Goal: Task Accomplishment & Management: Complete application form

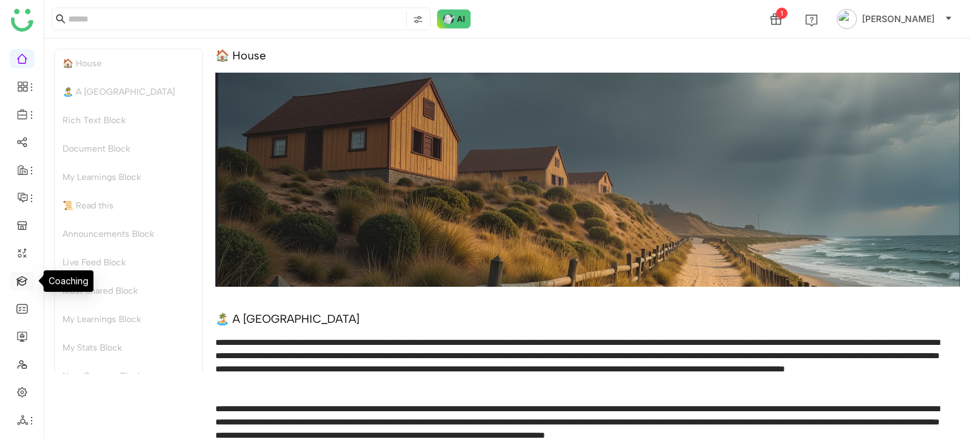
click at [28, 275] on link at bounding box center [21, 280] width 11 height 11
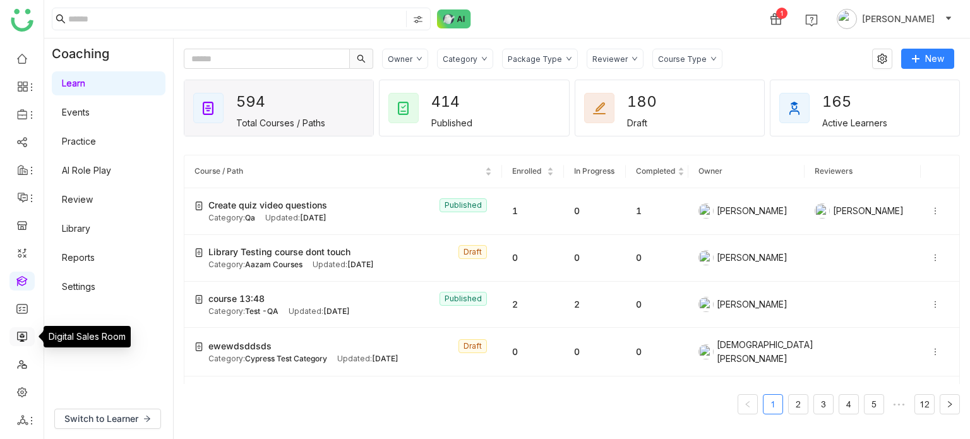
click at [23, 338] on link at bounding box center [21, 335] width 11 height 11
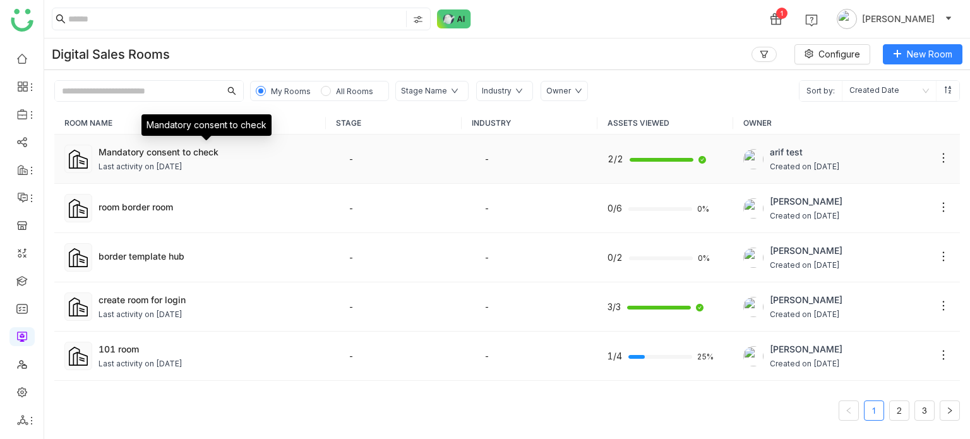
click at [149, 147] on div "Mandatory consent to check" at bounding box center [207, 151] width 217 height 13
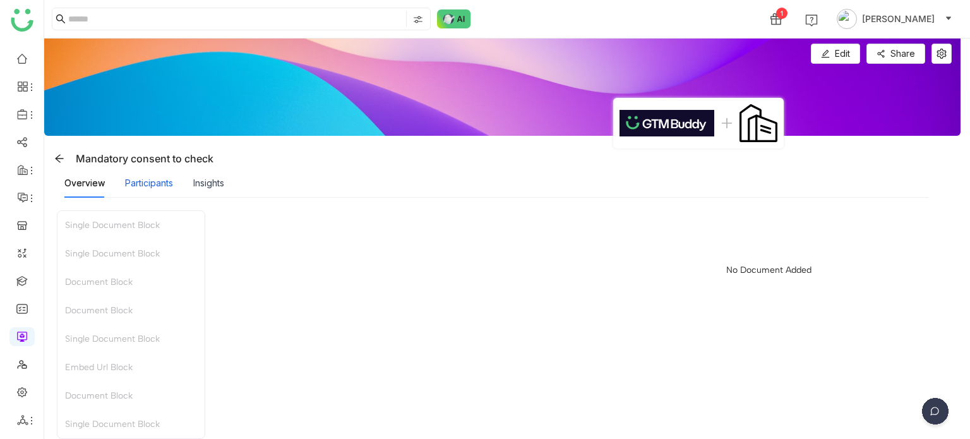
click at [156, 184] on div "Participants" at bounding box center [149, 183] width 48 height 14
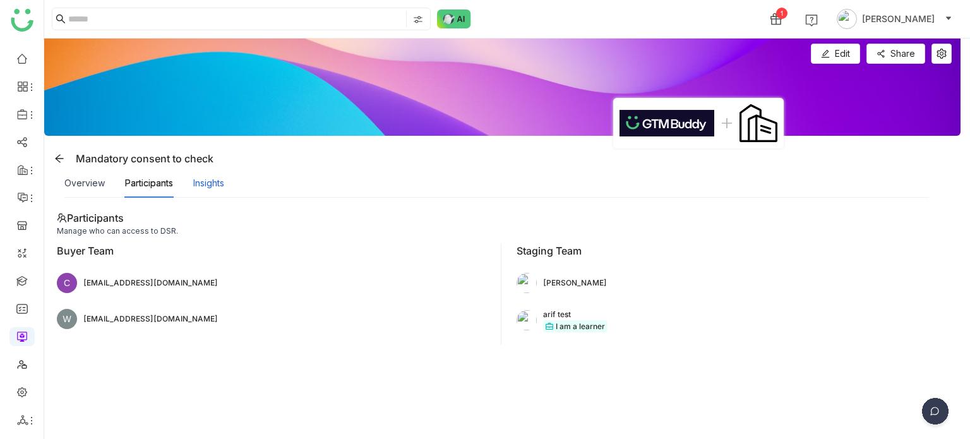
click at [193, 180] on div "Insights" at bounding box center [208, 183] width 31 height 14
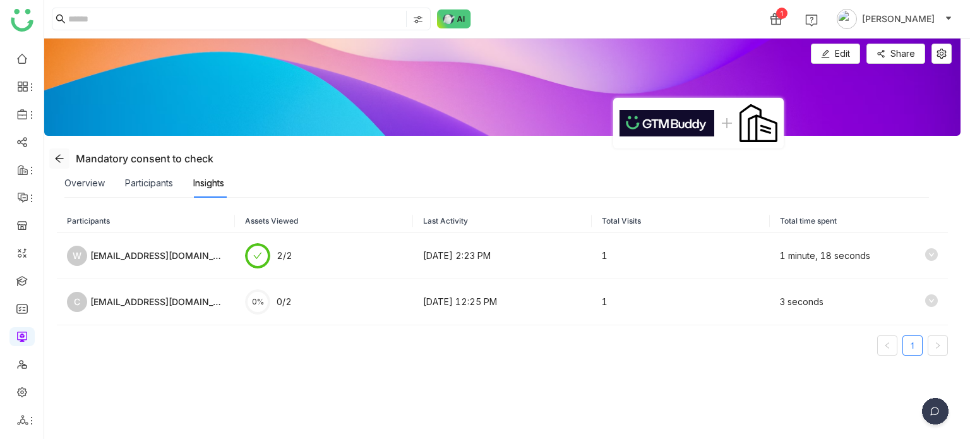
click at [54, 159] on icon at bounding box center [59, 158] width 10 height 10
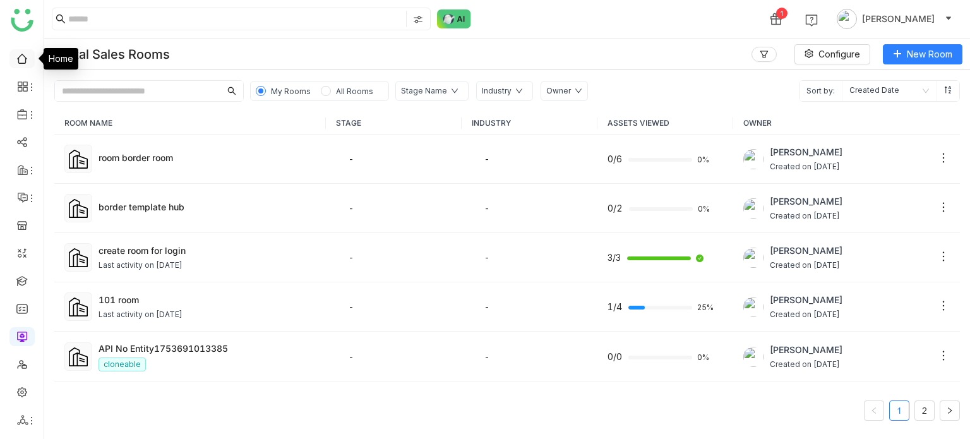
click at [16, 59] on link at bounding box center [21, 57] width 11 height 11
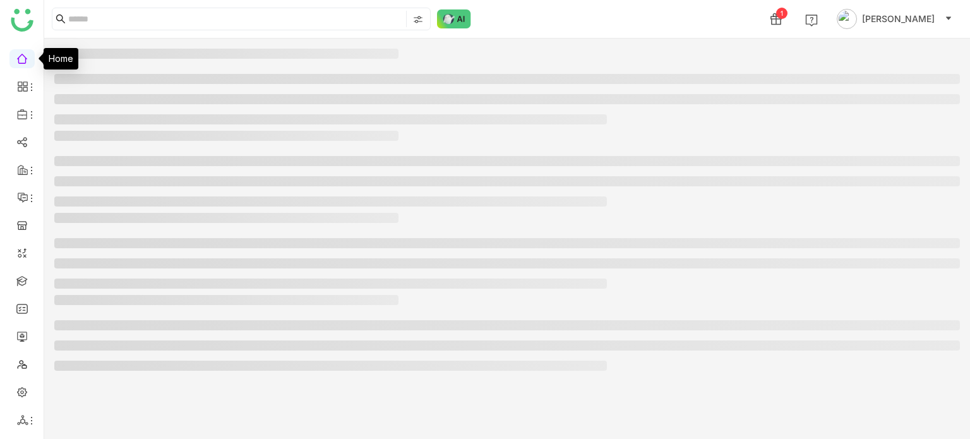
click at [16, 59] on link at bounding box center [21, 57] width 11 height 11
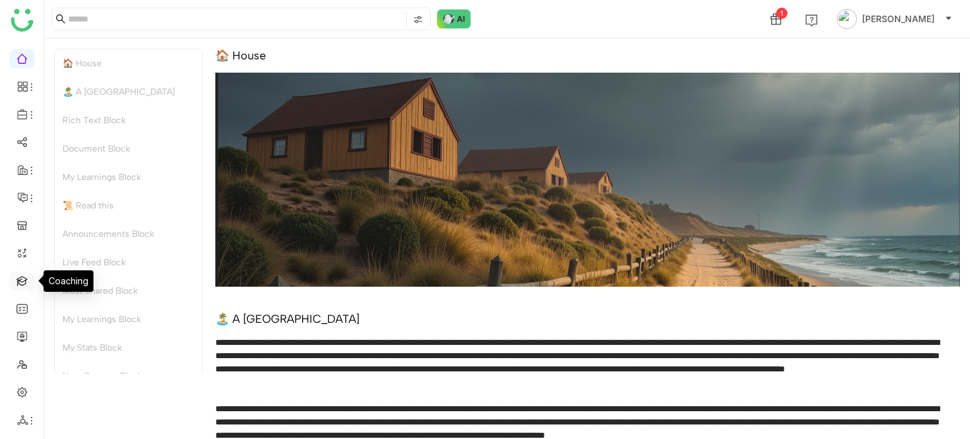
click at [20, 275] on link at bounding box center [21, 280] width 11 height 11
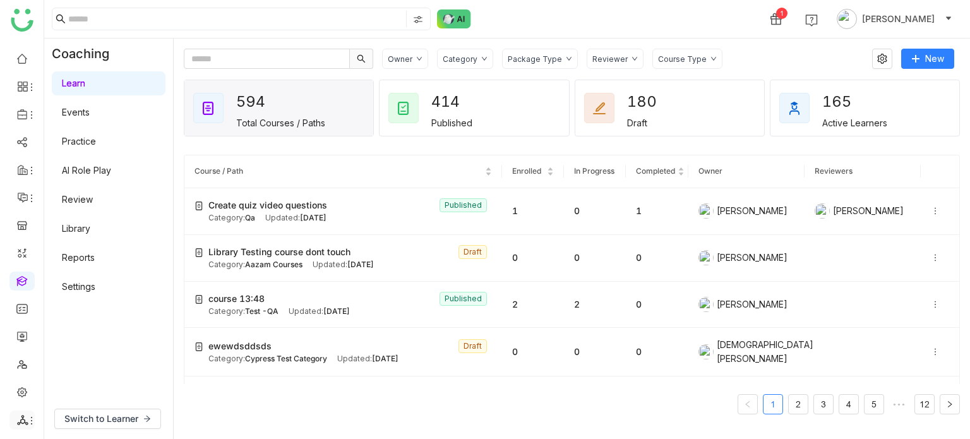
click at [23, 415] on icon at bounding box center [22, 420] width 11 height 10
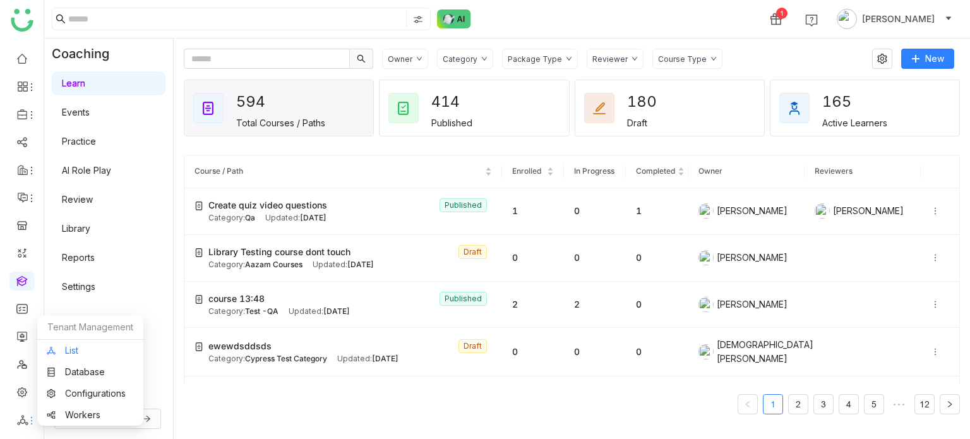
click at [74, 352] on link "List" at bounding box center [90, 350] width 87 height 9
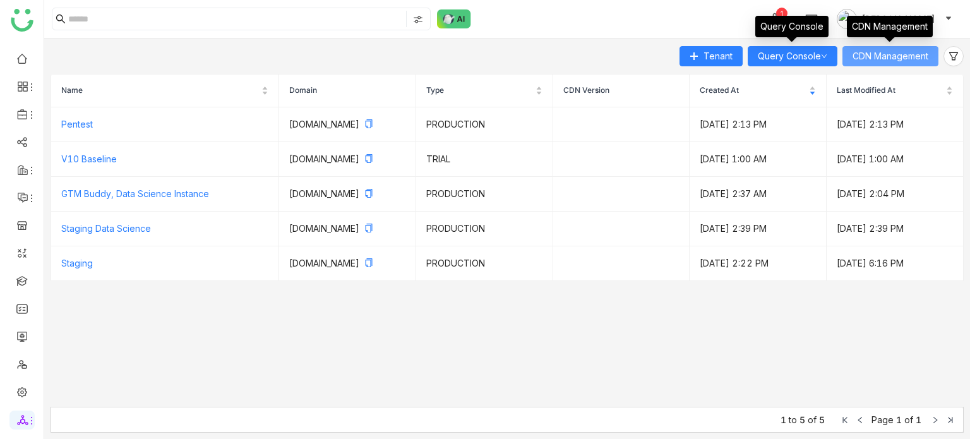
click at [911, 54] on span "CDN Management" at bounding box center [891, 56] width 76 height 14
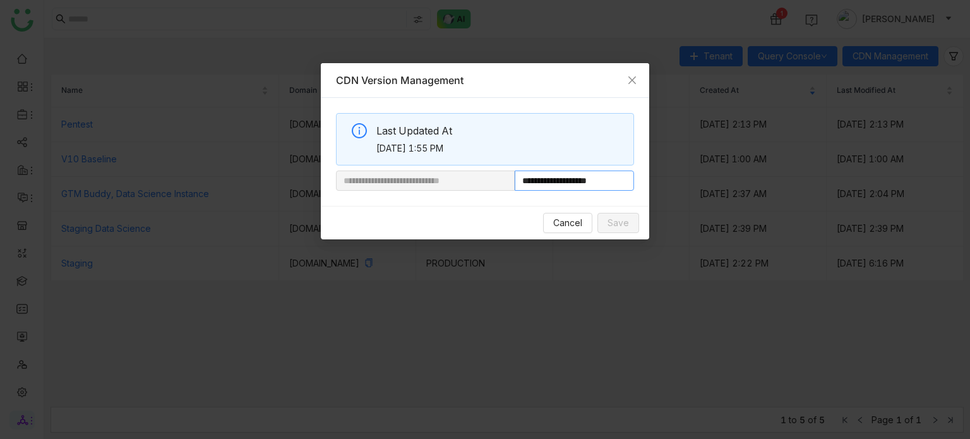
drag, startPoint x: 559, startPoint y: 181, endPoint x: 612, endPoint y: 186, distance: 53.3
click at [612, 186] on input "**********" at bounding box center [574, 181] width 119 height 20
paste input "**********"
type input "**********"
click at [620, 230] on button "Save" at bounding box center [618, 223] width 42 height 20
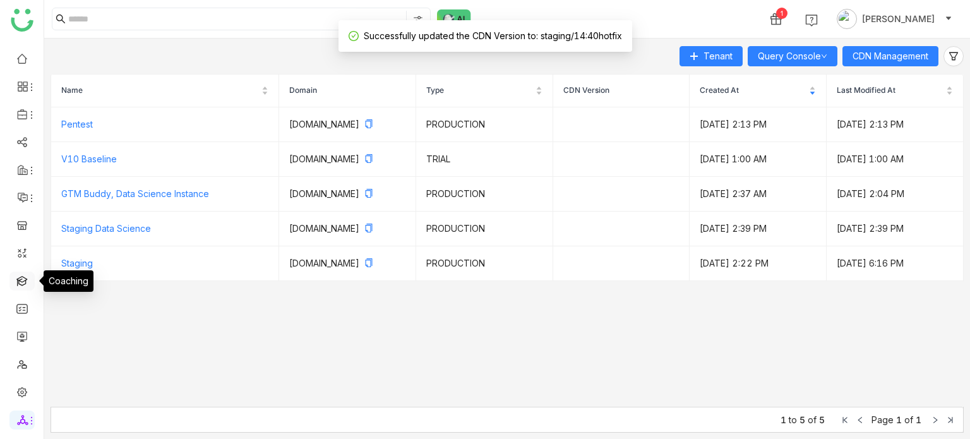
click at [16, 285] on link at bounding box center [21, 280] width 11 height 11
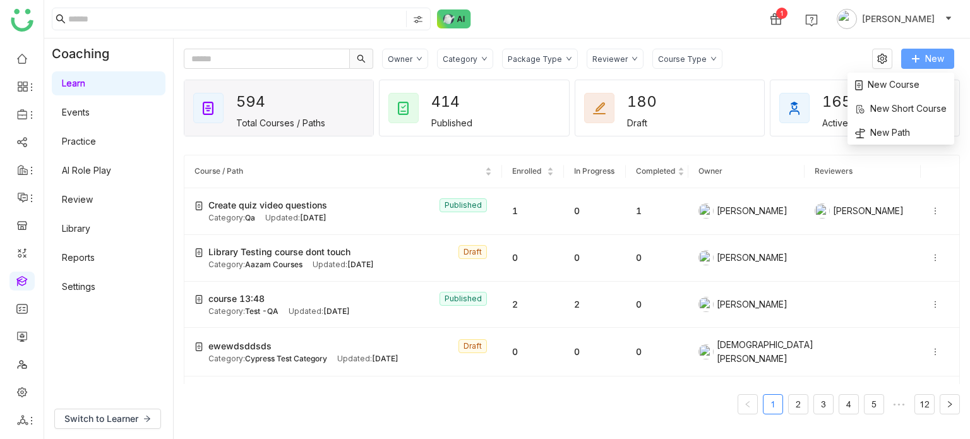
click at [937, 59] on span "New" at bounding box center [934, 59] width 19 height 14
click at [898, 80] on span "New Course" at bounding box center [887, 85] width 64 height 14
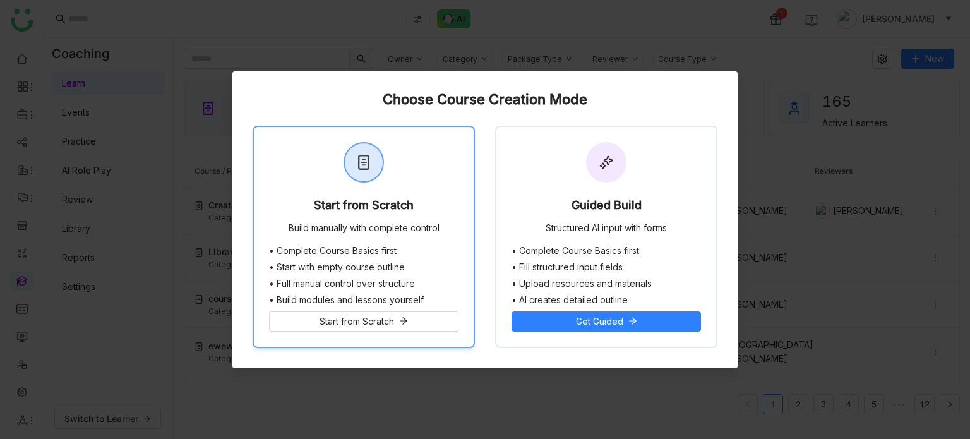
click at [428, 204] on div "Start from Scratch Build manually with complete control" at bounding box center [364, 186] width 220 height 119
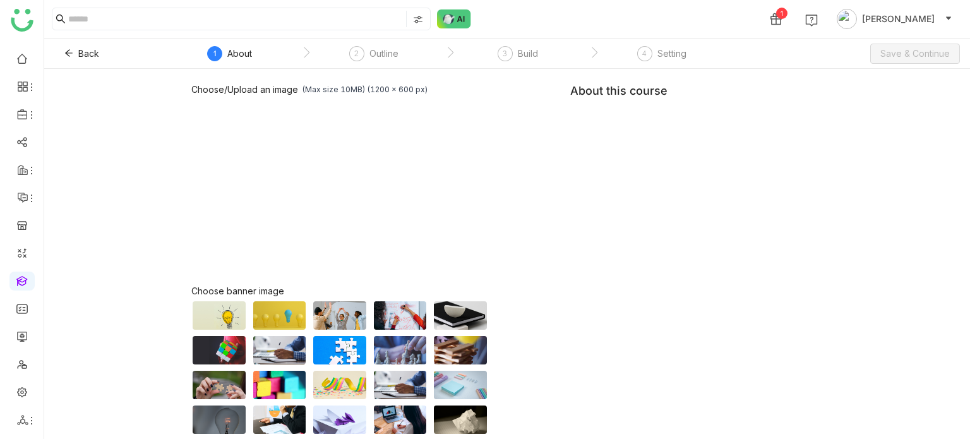
click at [717, 141] on div "Choose/Upload an image (Max size 10MB) (1200 x 600 px) Browse Image Choose bann…" at bounding box center [507, 287] width 632 height 407
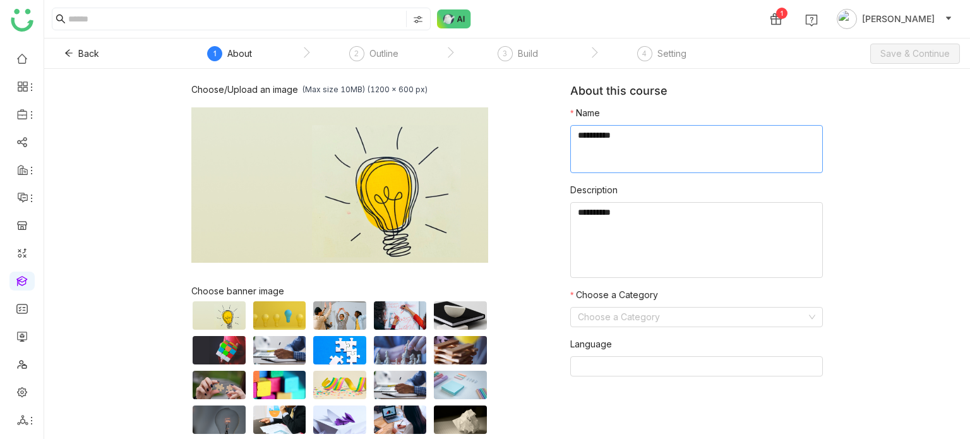
click at [717, 141] on textarea at bounding box center [696, 149] width 253 height 48
type textarea "**********"
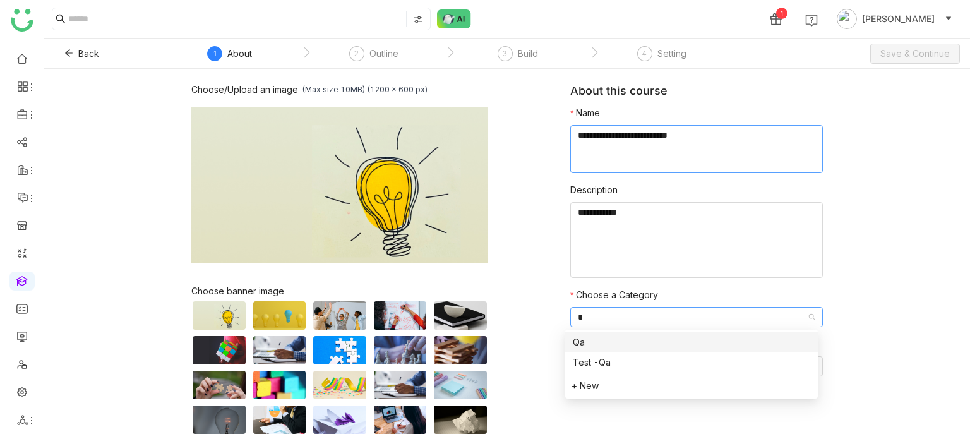
type input "**"
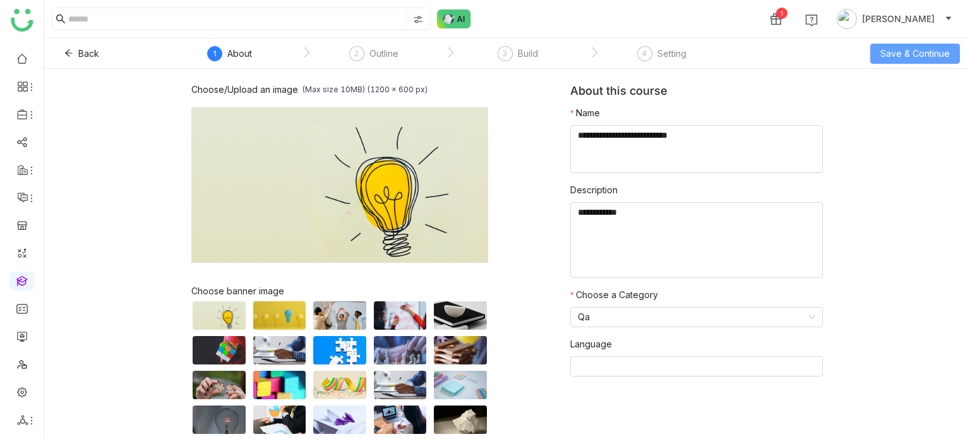
click at [917, 59] on span "Save & Continue" at bounding box center [914, 54] width 69 height 14
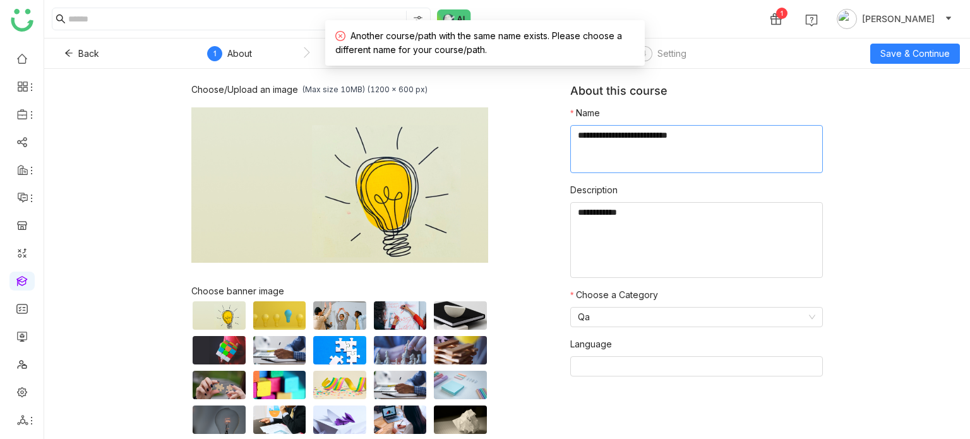
click at [708, 133] on textarea at bounding box center [696, 149] width 253 height 48
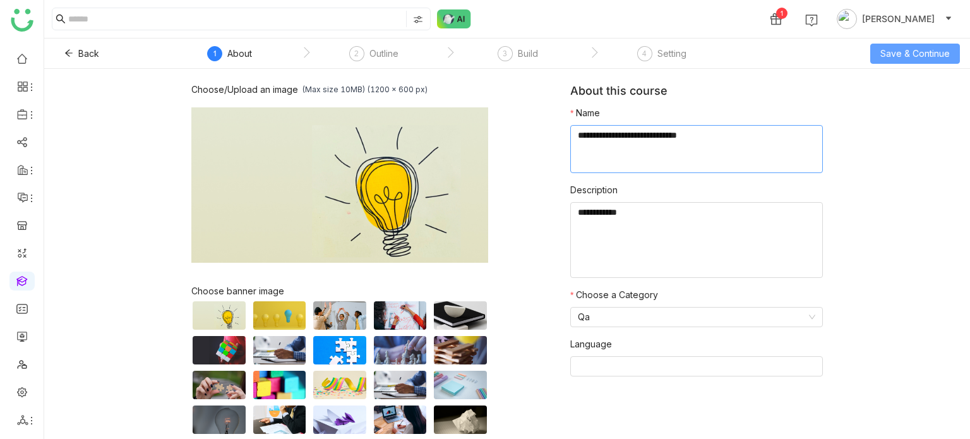
type textarea "**********"
click at [948, 48] on button "Save & Continue" at bounding box center [915, 54] width 90 height 20
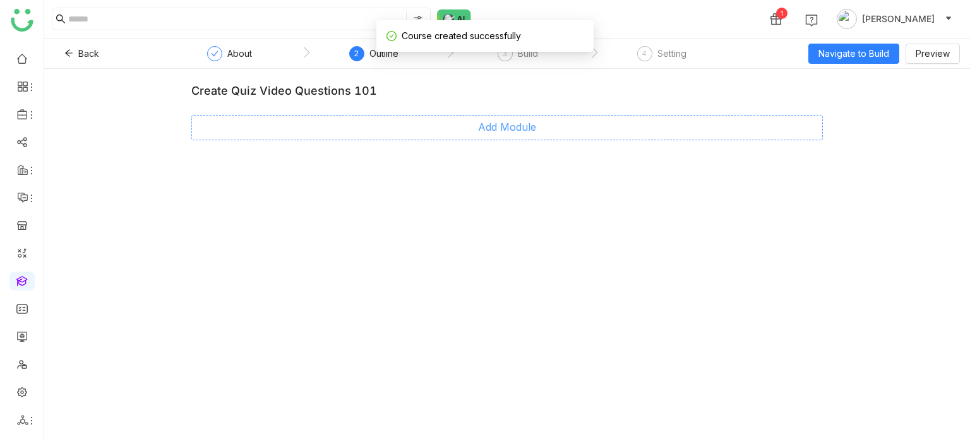
click at [547, 136] on button "Add Module" at bounding box center [507, 127] width 632 height 25
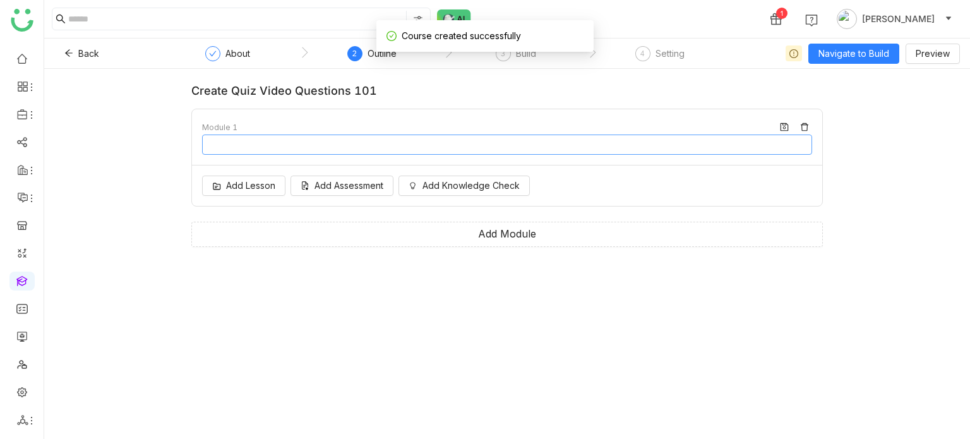
type input "********"
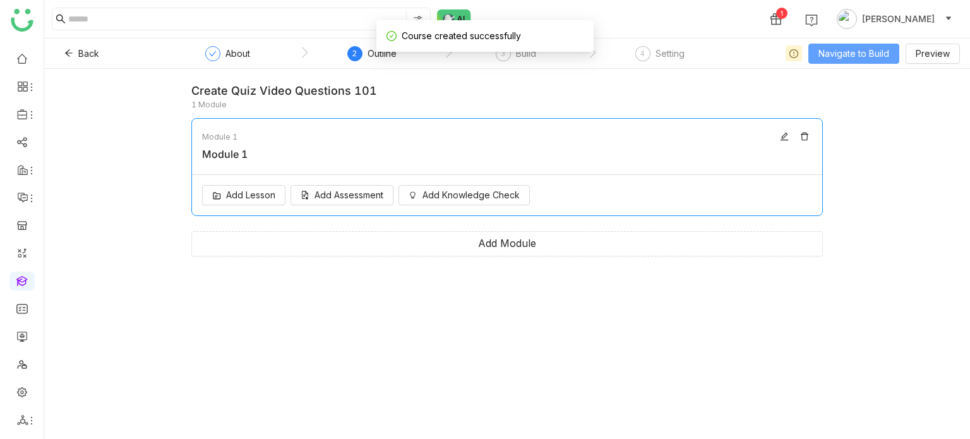
click at [851, 59] on span "Navigate to Build" at bounding box center [854, 54] width 71 height 14
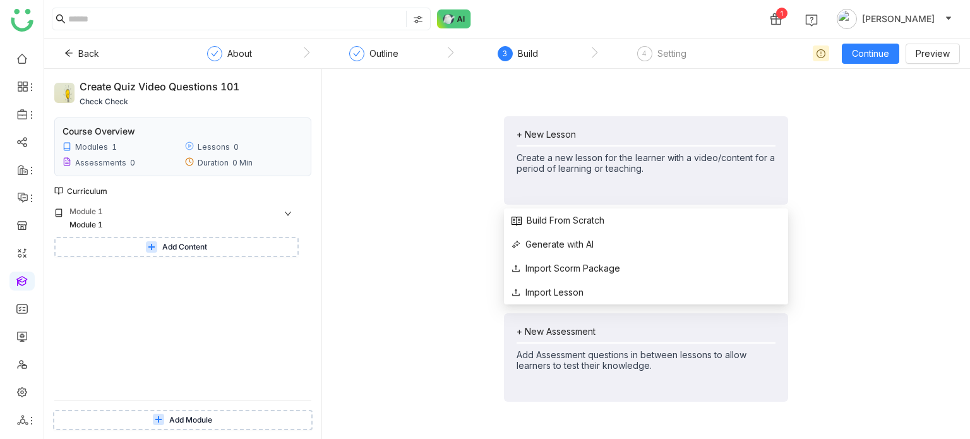
click at [552, 147] on div "+ New Lesson Create a new lesson for the learner with a video/content for a per…" at bounding box center [646, 151] width 259 height 45
click at [558, 139] on div "+ New Lesson" at bounding box center [646, 134] width 259 height 11
click at [551, 222] on span "Build From Scratch" at bounding box center [558, 220] width 93 height 14
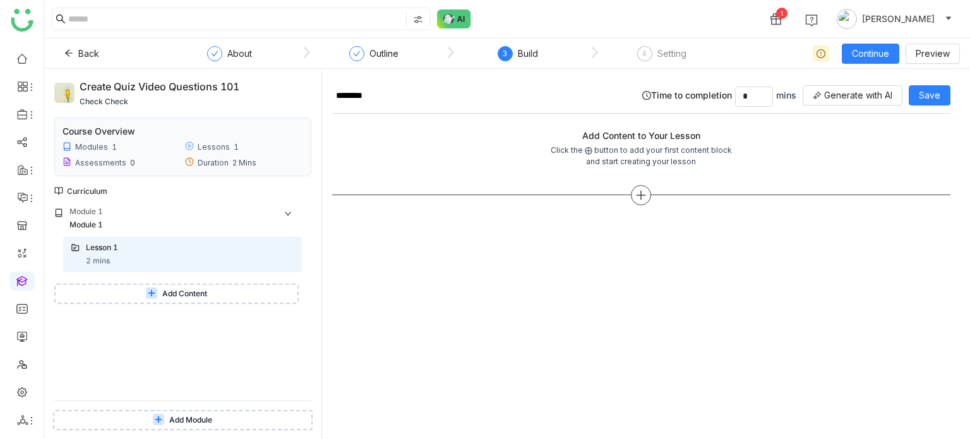
click at [645, 189] on icon at bounding box center [640, 194] width 11 height 11
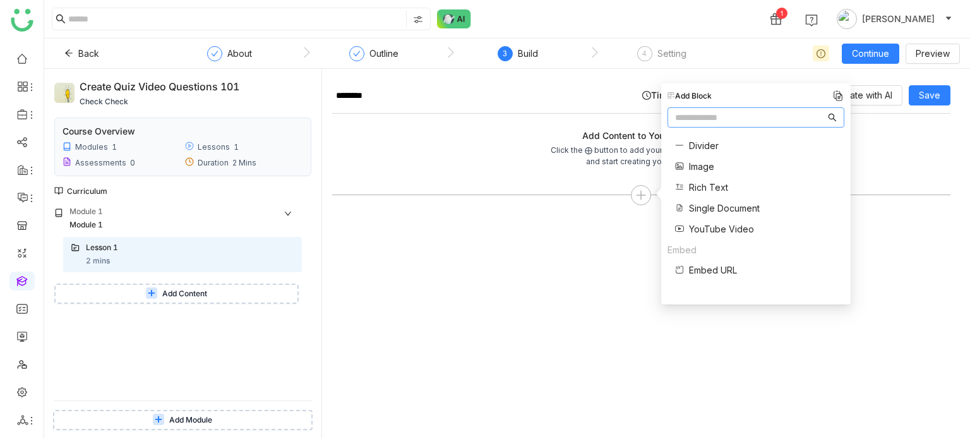
click at [710, 210] on span "Single Document" at bounding box center [724, 207] width 71 height 13
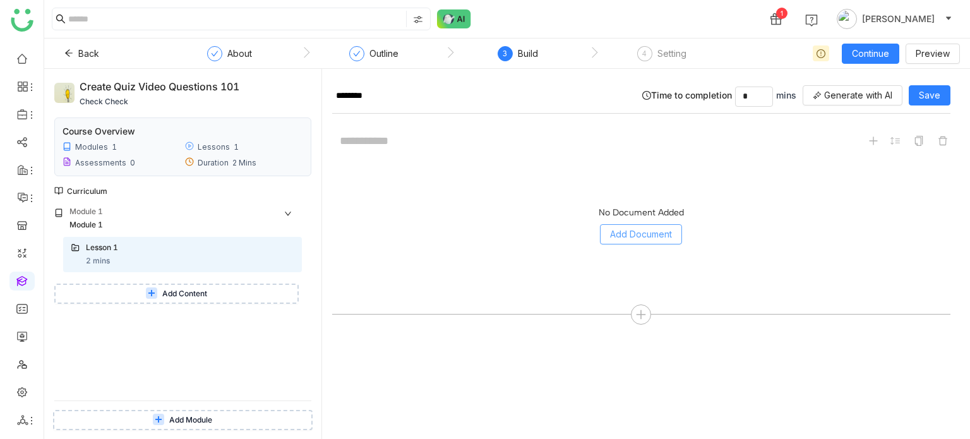
click at [660, 227] on span "Add Document" at bounding box center [641, 234] width 62 height 14
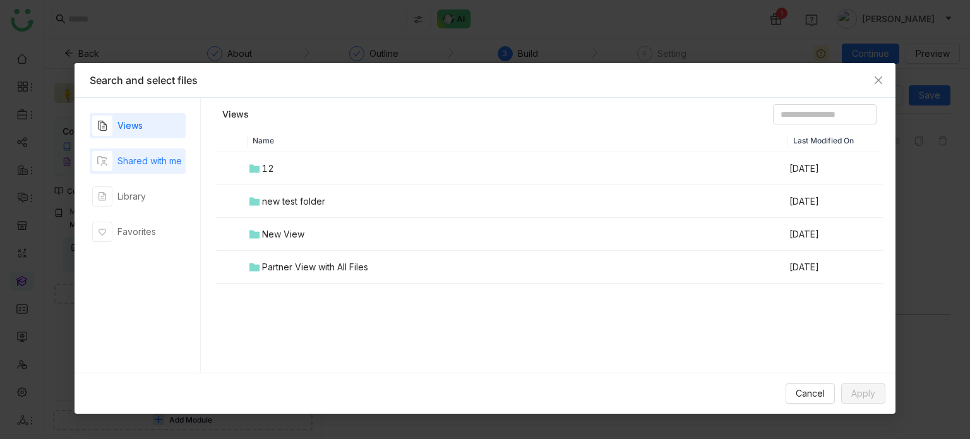
click at [164, 166] on div "Shared with me" at bounding box center [149, 161] width 64 height 14
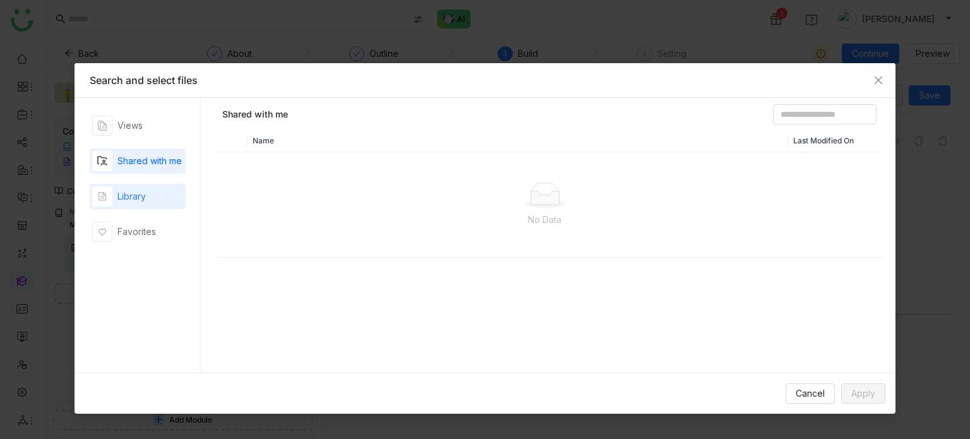
click at [160, 184] on div "Library" at bounding box center [138, 196] width 96 height 25
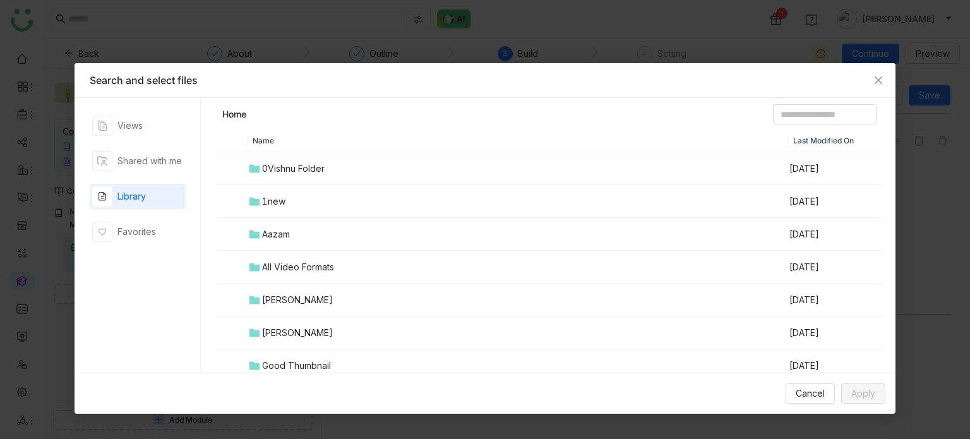
click at [316, 265] on div "All Video Formats" at bounding box center [298, 267] width 72 height 14
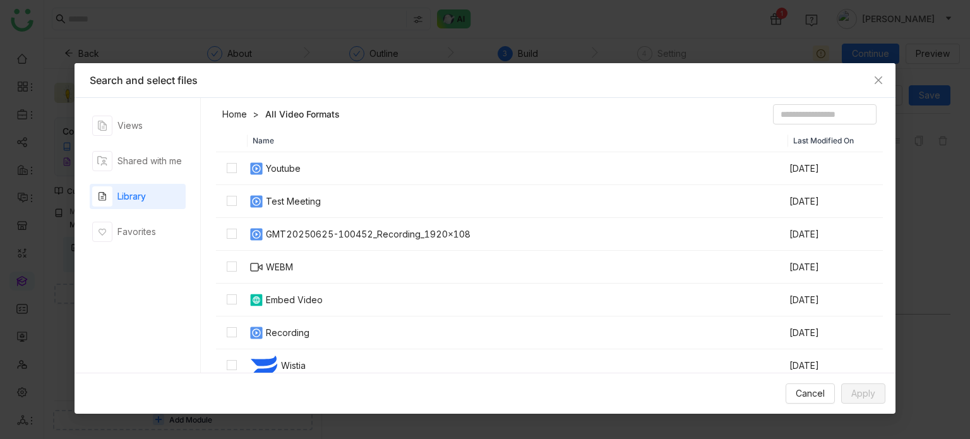
click at [303, 229] on div "GMT20250625-100452_Recording_1920x108" at bounding box center [368, 234] width 205 height 14
click at [868, 390] on span "Apply" at bounding box center [863, 394] width 24 height 14
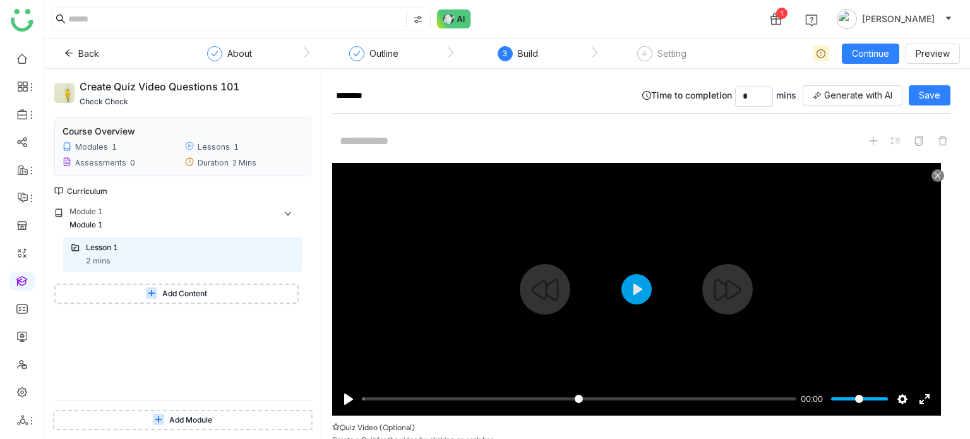
type input "*****"
click at [520, 398] on input "Seek" at bounding box center [579, 399] width 435 height 12
click at [642, 290] on button "Play" at bounding box center [636, 289] width 30 height 30
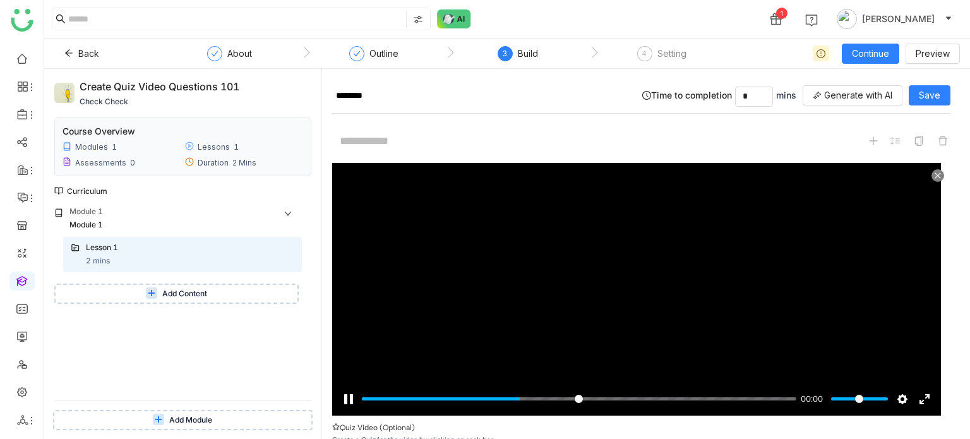
click at [934, 174] on icon at bounding box center [938, 176] width 8 height 8
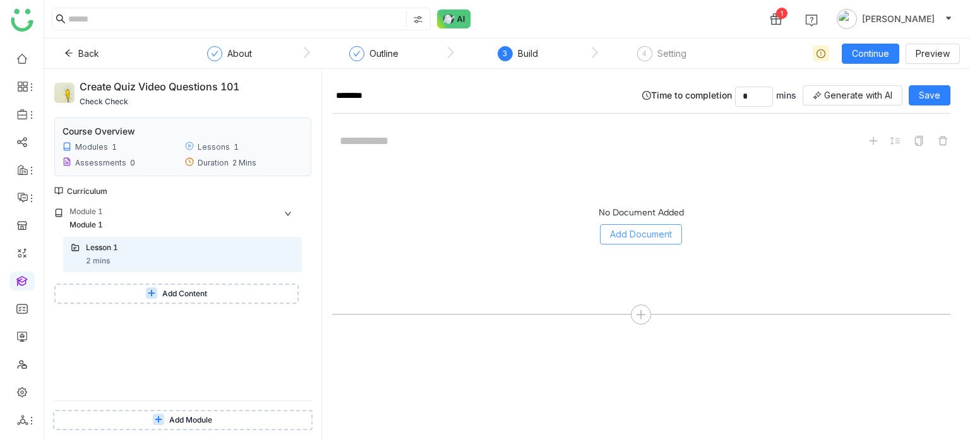
click at [664, 240] on button "Add Document" at bounding box center [641, 234] width 82 height 20
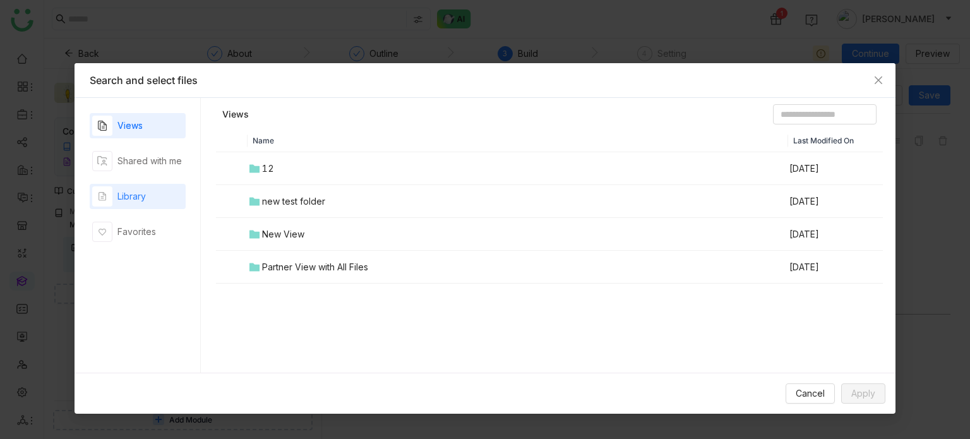
click at [150, 196] on div "Library" at bounding box center [138, 196] width 96 height 25
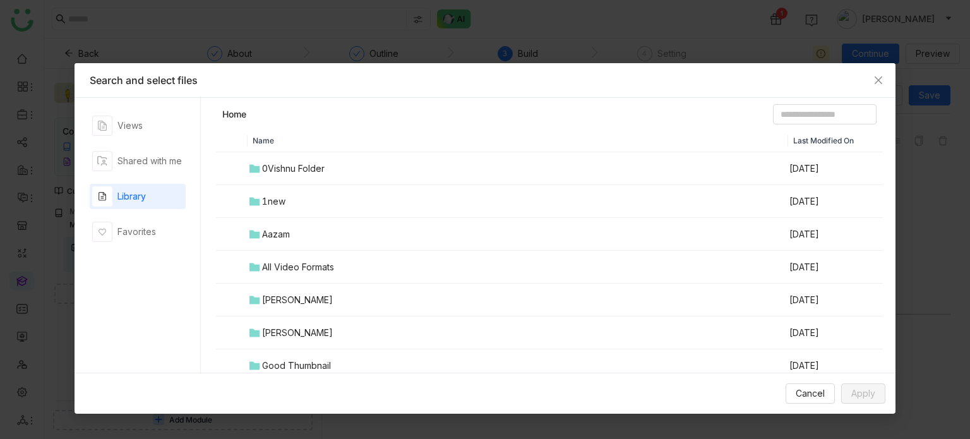
click at [309, 153] on td "0Vishnu Folder" at bounding box center [518, 168] width 541 height 33
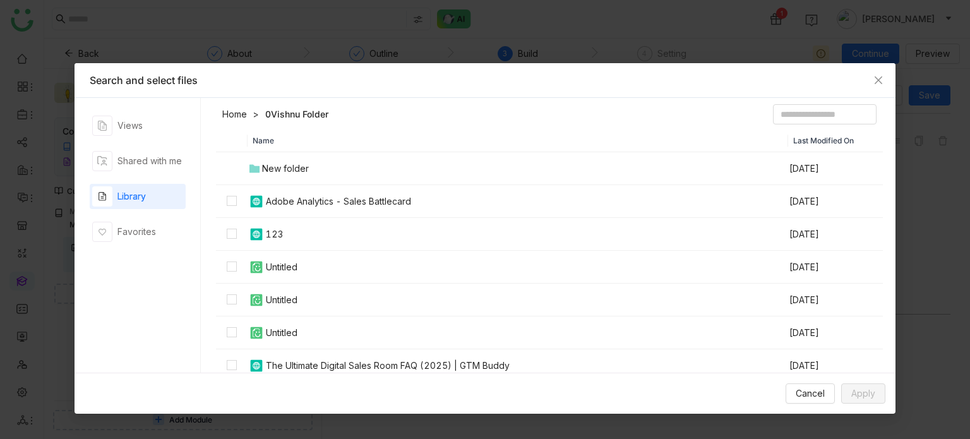
click at [306, 164] on div "New folder" at bounding box center [285, 169] width 47 height 14
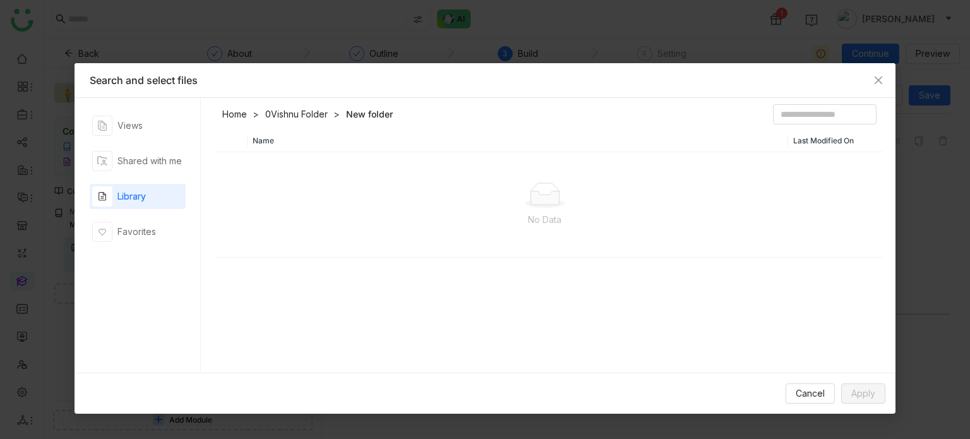
click at [112, 204] on div "button" at bounding box center [102, 196] width 20 height 20
click at [144, 123] on div "Views" at bounding box center [138, 125] width 96 height 25
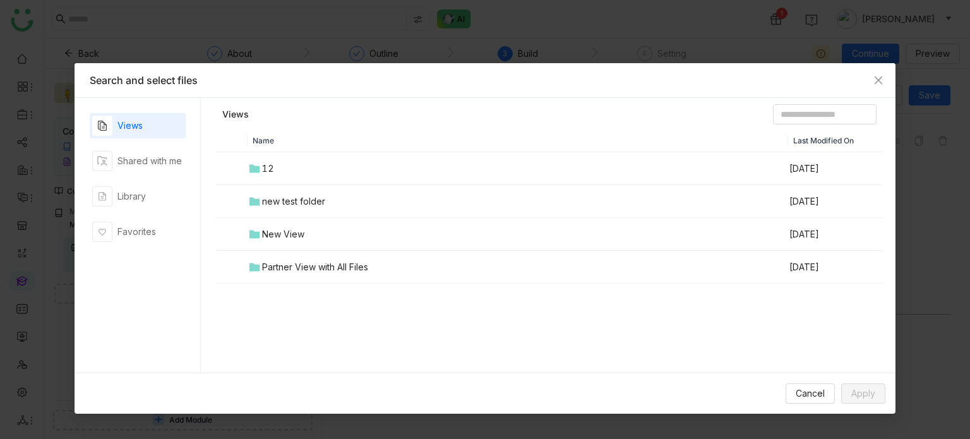
drag, startPoint x: 157, startPoint y: 174, endPoint x: 157, endPoint y: 181, distance: 7.6
click at [157, 177] on div "Views Shared with me Library Favorites" at bounding box center [138, 235] width 96 height 244
click at [157, 190] on div "Library" at bounding box center [138, 196] width 96 height 25
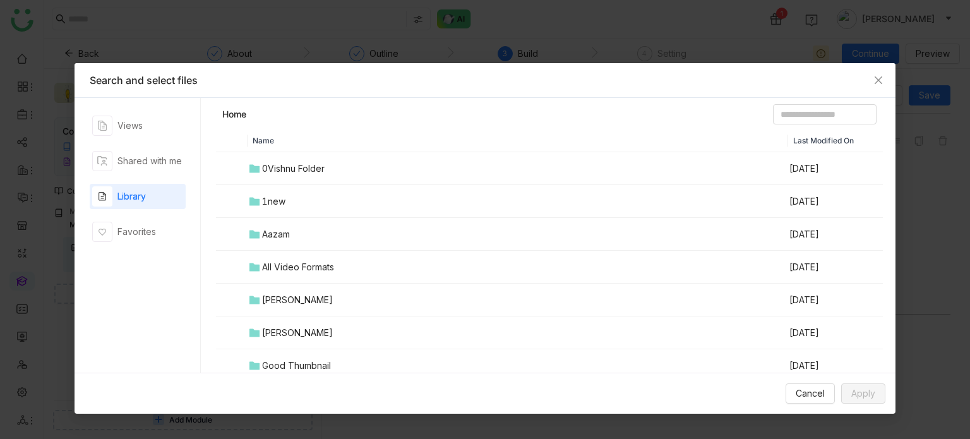
click at [323, 273] on td "All Video Formats" at bounding box center [518, 267] width 541 height 33
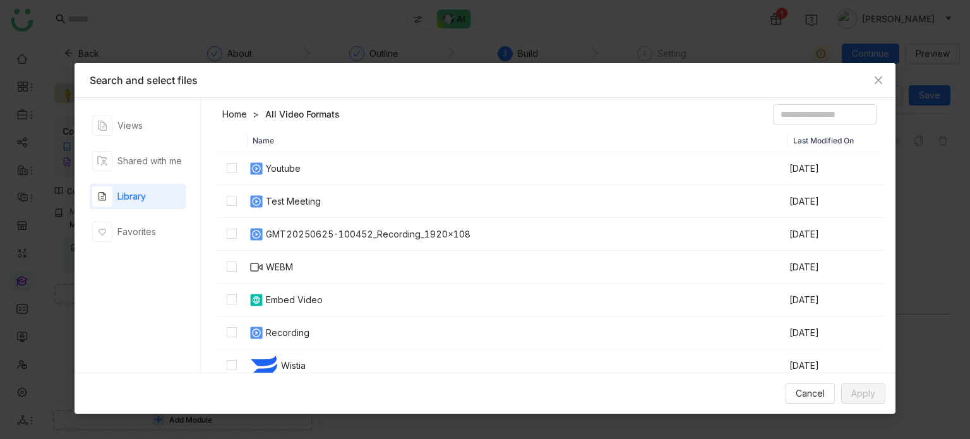
scroll to position [68, 0]
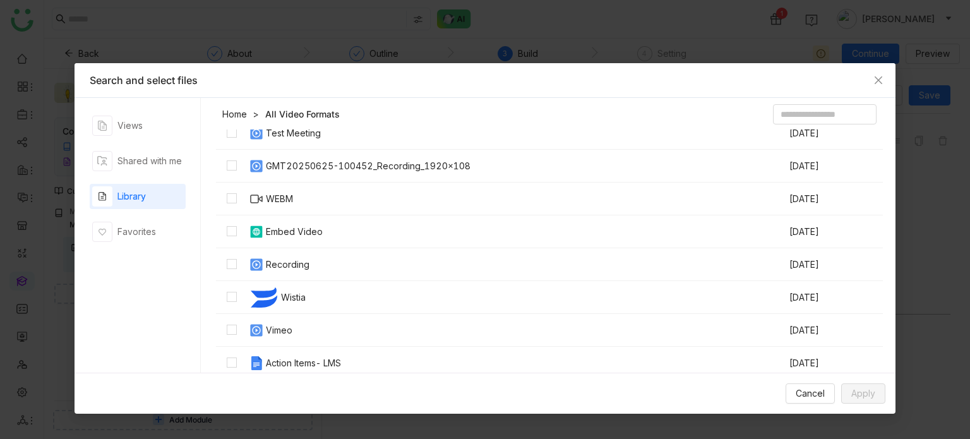
click at [306, 258] on div "Recording" at bounding box center [288, 265] width 44 height 14
click at [856, 390] on span "Apply" at bounding box center [863, 394] width 24 height 14
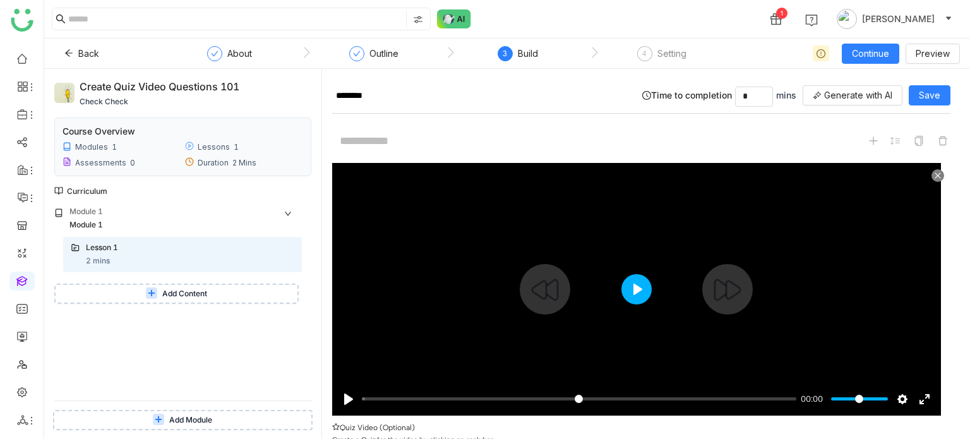
click at [643, 282] on button "Play" at bounding box center [636, 289] width 30 height 30
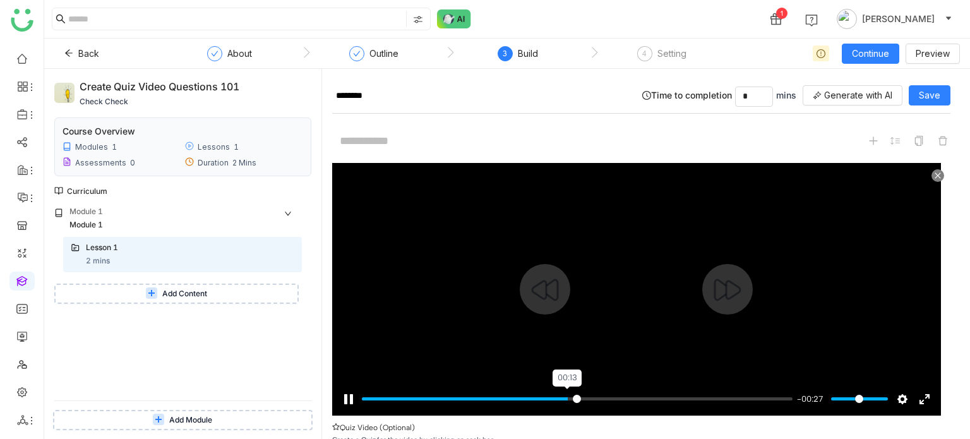
click at [567, 394] on input "Seek" at bounding box center [577, 399] width 431 height 12
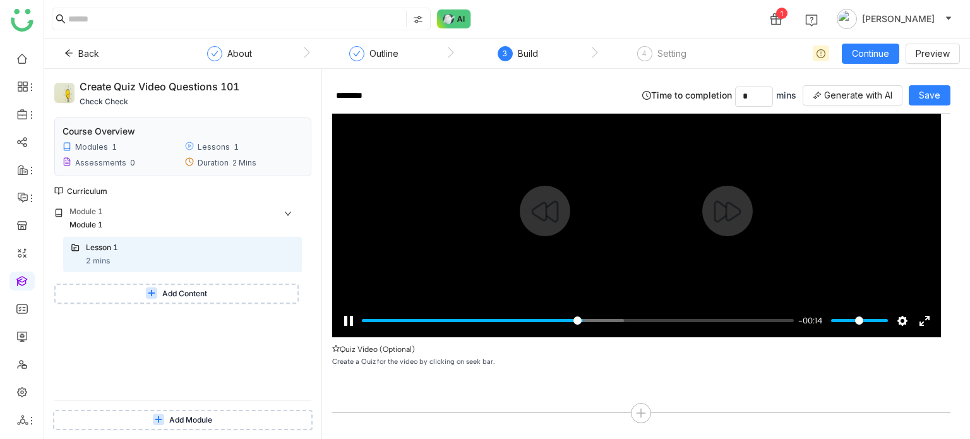
click at [637, 152] on div at bounding box center [636, 211] width 609 height 253
type input "*****"
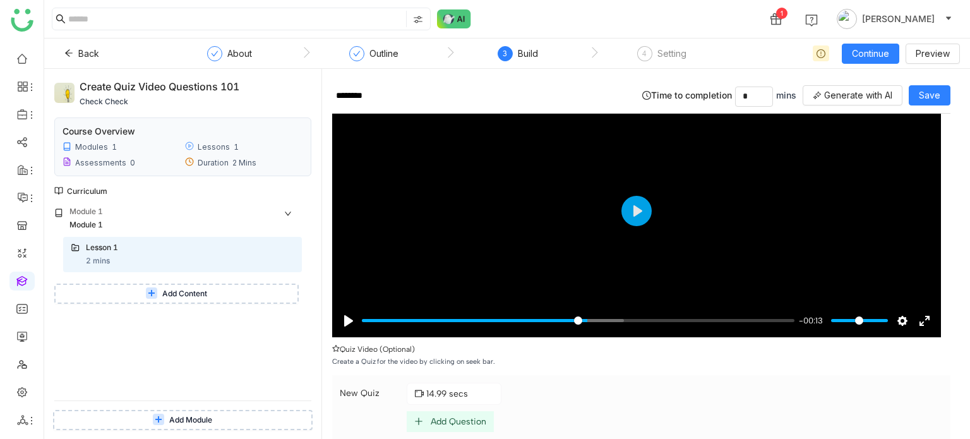
scroll to position [147, 0]
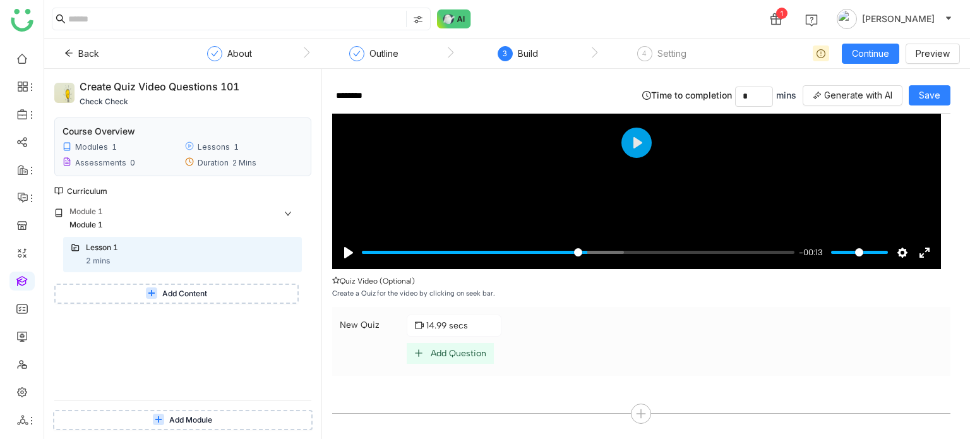
click at [473, 351] on div "Add Question" at bounding box center [459, 353] width 56 height 11
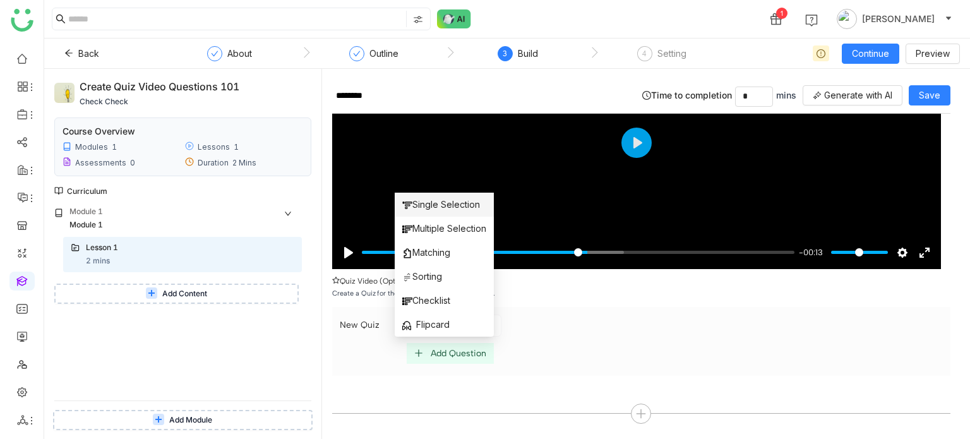
click at [465, 202] on span "Single Selection" at bounding box center [441, 205] width 78 height 14
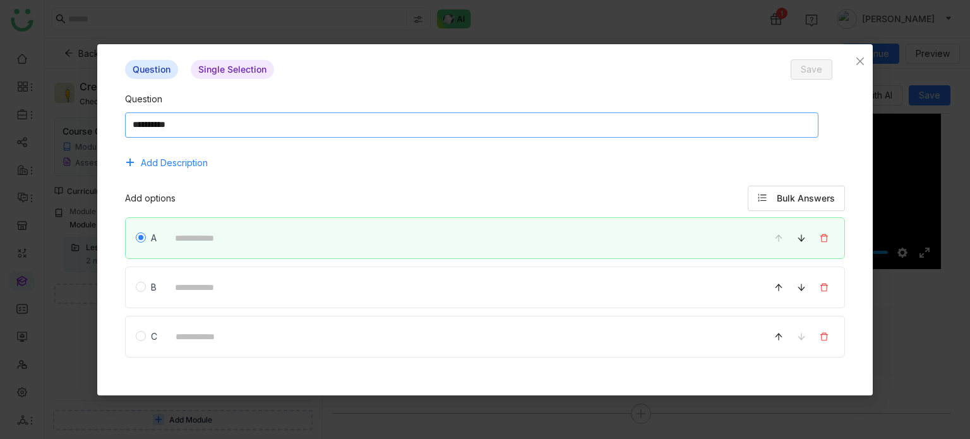
click at [400, 121] on textarea at bounding box center [471, 124] width 693 height 25
type textarea "***"
click at [776, 205] on button "Bulk Answers" at bounding box center [796, 198] width 97 height 25
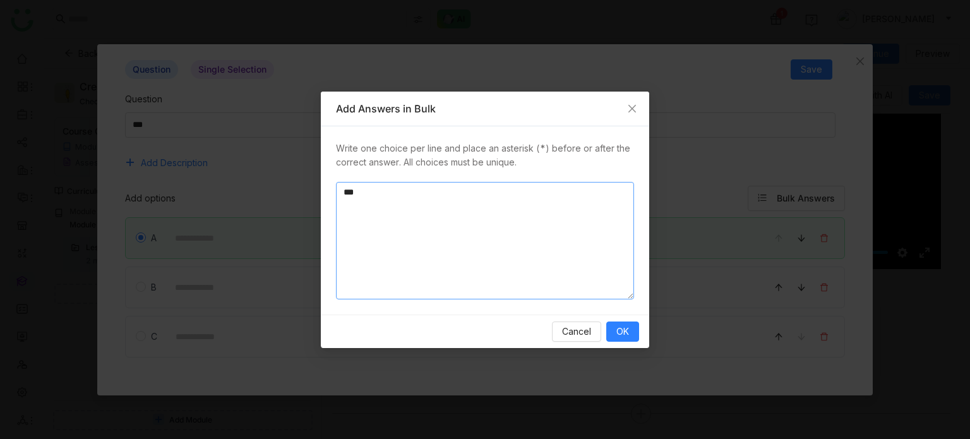
click at [460, 243] on textarea "*" at bounding box center [485, 240] width 298 height 117
type textarea "** * *"
click at [632, 330] on button "OK" at bounding box center [622, 331] width 33 height 20
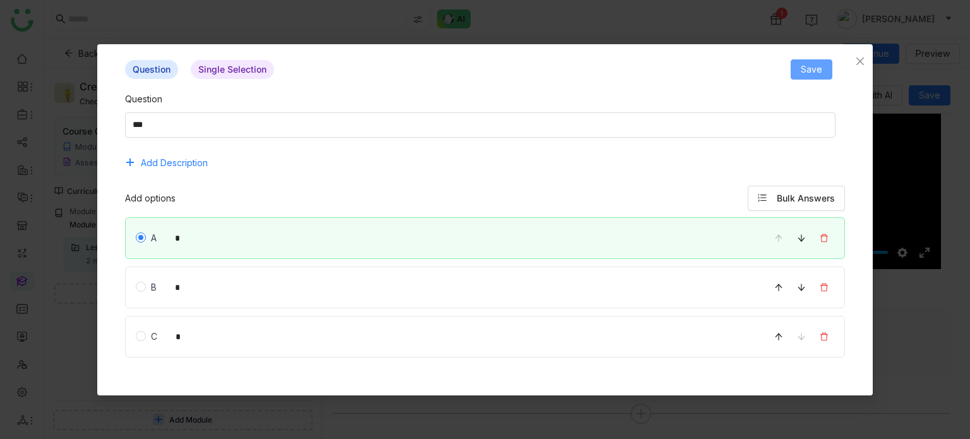
click at [801, 73] on button "Save" at bounding box center [812, 69] width 42 height 20
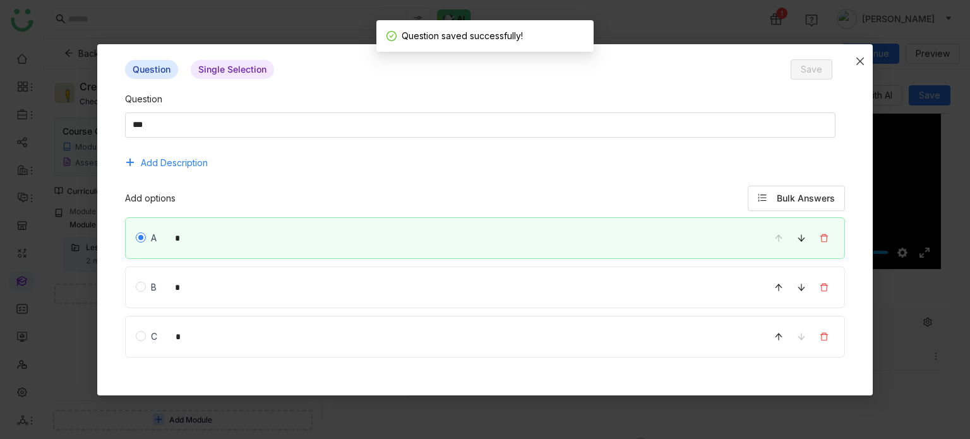
click at [854, 62] on span "Close" at bounding box center [860, 61] width 25 height 34
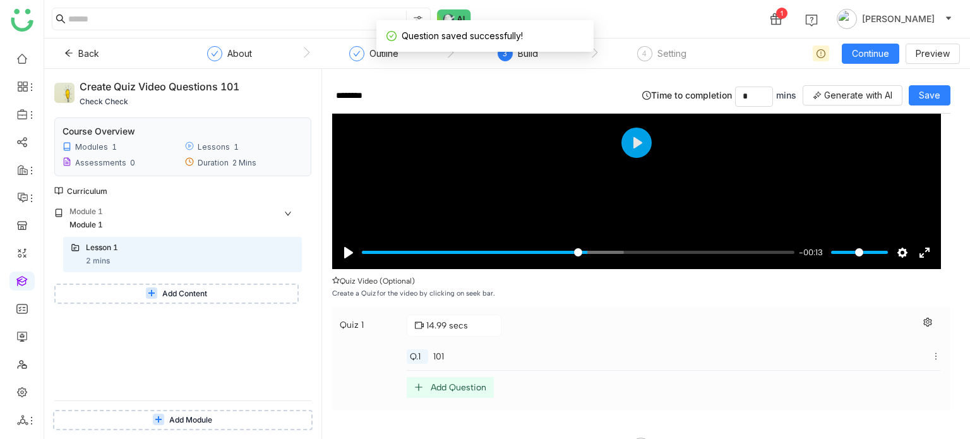
click at [468, 382] on div "Add Question" at bounding box center [459, 387] width 56 height 11
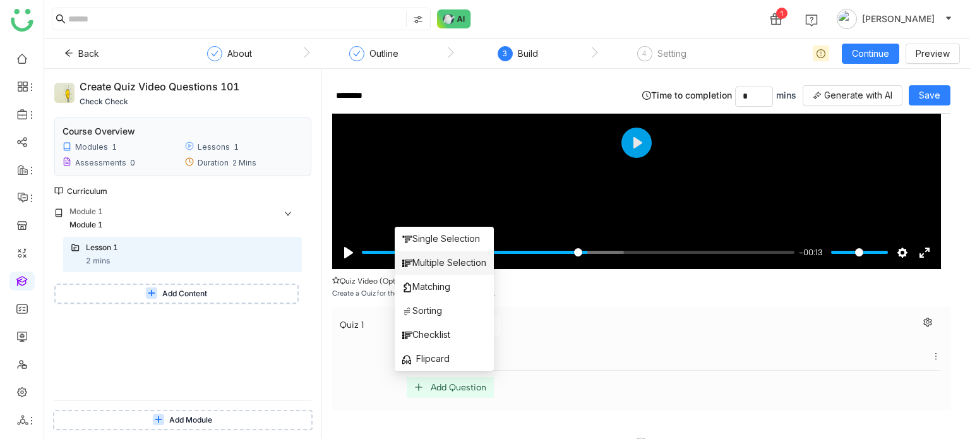
click at [453, 262] on span "Multiple Selection" at bounding box center [444, 263] width 84 height 14
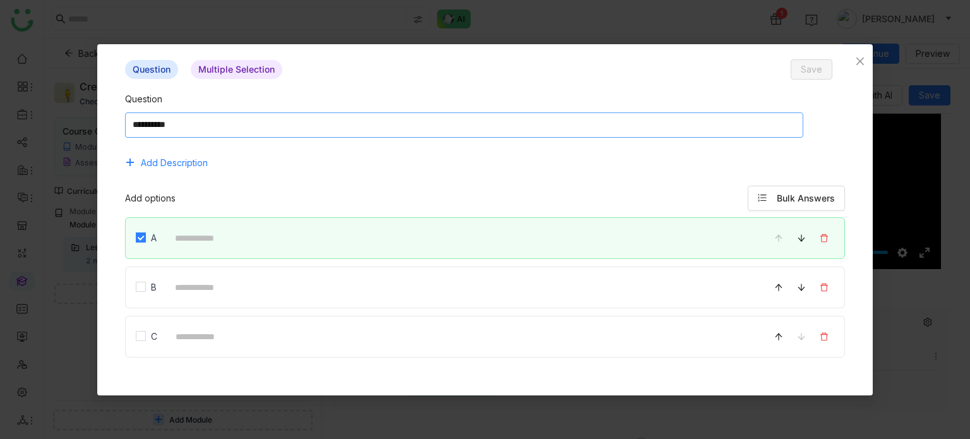
click at [382, 116] on textarea at bounding box center [464, 124] width 678 height 25
type textarea "***"
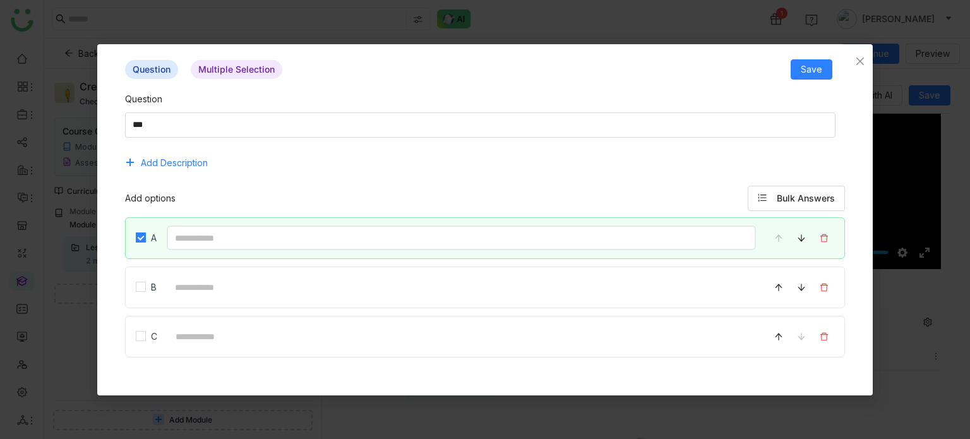
click at [297, 244] on input at bounding box center [462, 237] width 590 height 25
type input "*"
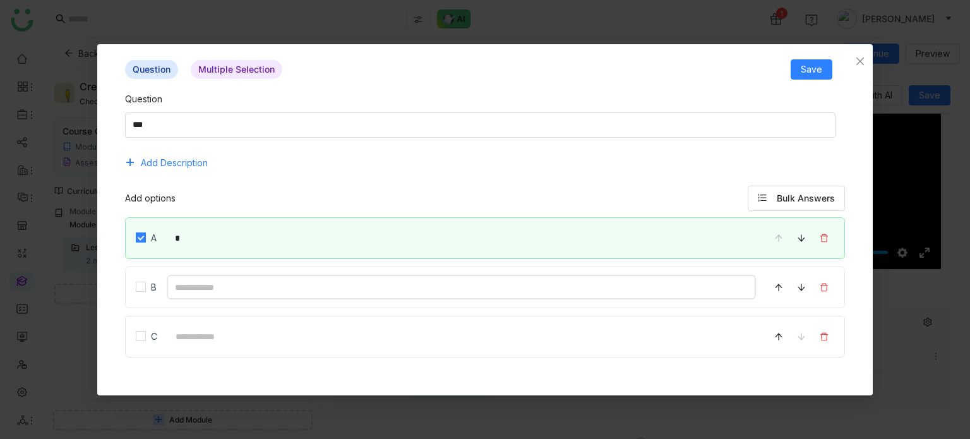
click at [352, 281] on input at bounding box center [462, 287] width 590 height 25
type input "*"
click at [352, 331] on input at bounding box center [461, 336] width 589 height 25
type input "*"
click at [809, 75] on span "Save" at bounding box center [811, 70] width 21 height 14
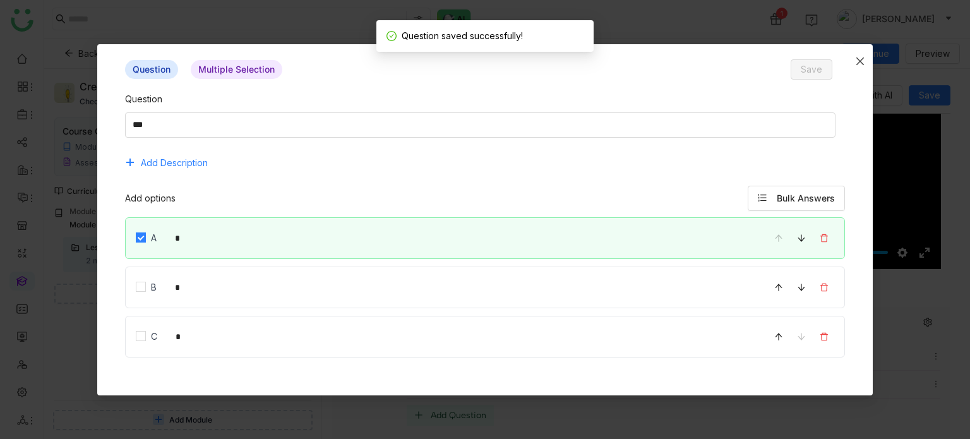
click at [867, 54] on span "Close" at bounding box center [860, 61] width 25 height 34
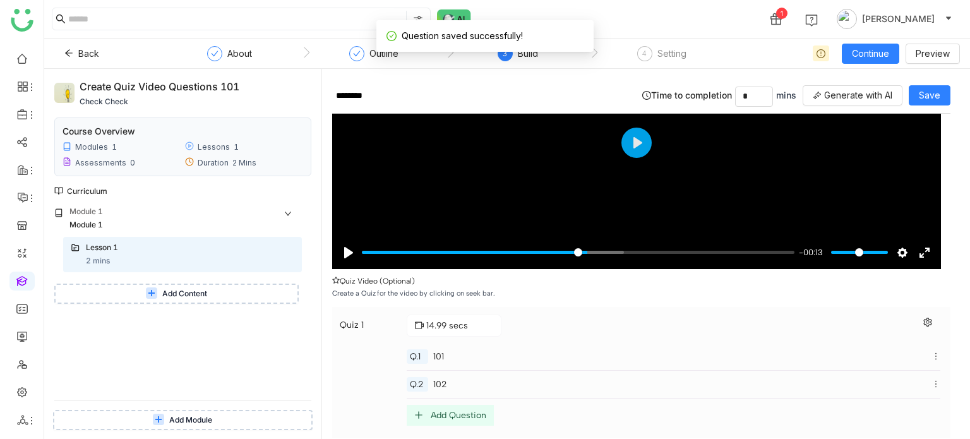
click at [453, 410] on div "Add Question" at bounding box center [459, 415] width 56 height 11
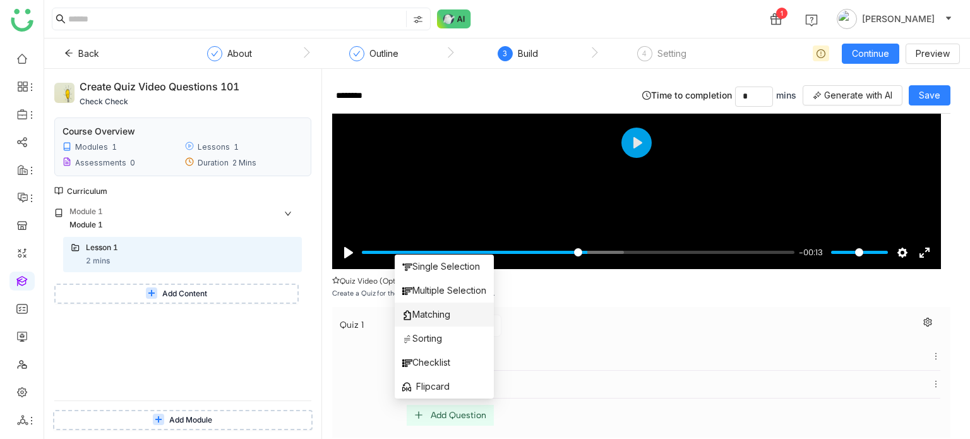
click at [445, 316] on span "Matching" at bounding box center [426, 315] width 48 height 14
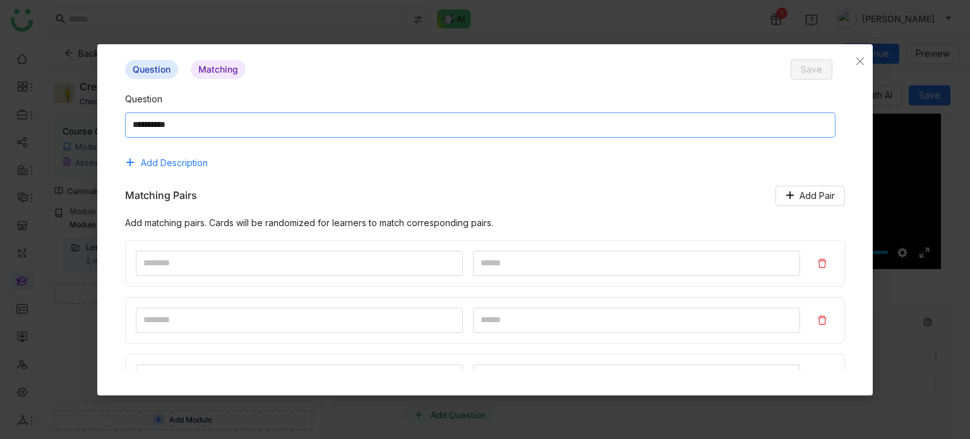
click at [438, 120] on textarea at bounding box center [480, 124] width 711 height 25
type textarea "*****"
click at [817, 200] on span "Add Pair" at bounding box center [817, 196] width 35 height 14
click at [816, 256] on button at bounding box center [822, 263] width 24 height 20
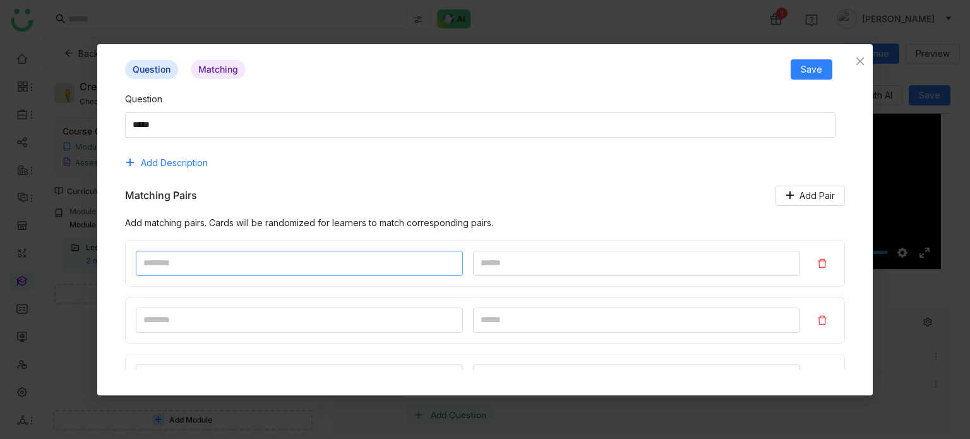
click at [246, 273] on input at bounding box center [299, 263] width 327 height 25
type input "*"
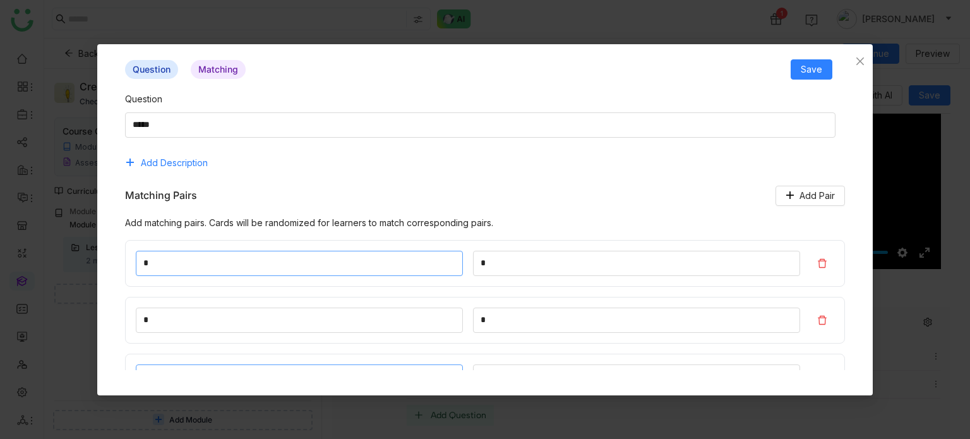
scroll to position [18, 0]
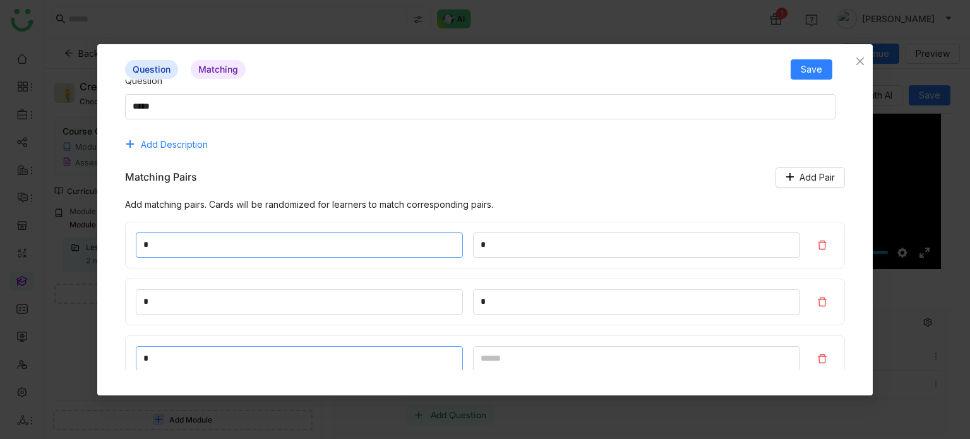
type input "*"
click at [821, 80] on div "Question" at bounding box center [485, 84] width 721 height 20
click at [824, 68] on button "Save" at bounding box center [812, 69] width 42 height 20
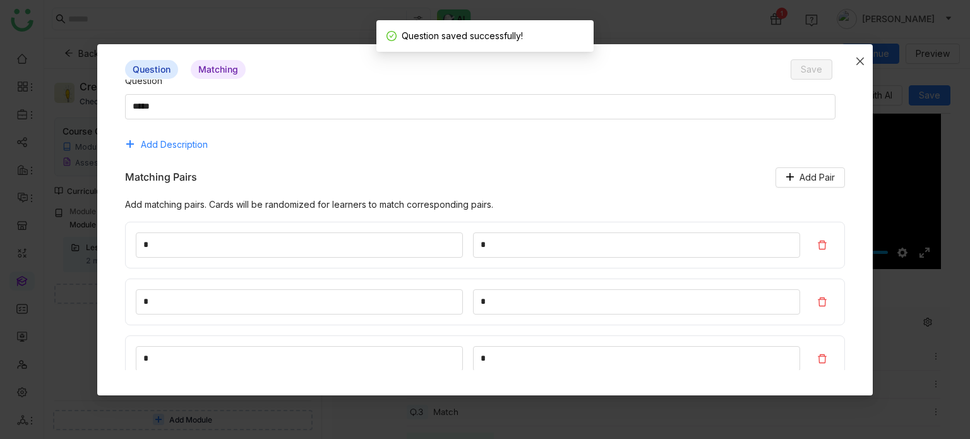
click at [853, 66] on span "Close" at bounding box center [860, 61] width 25 height 34
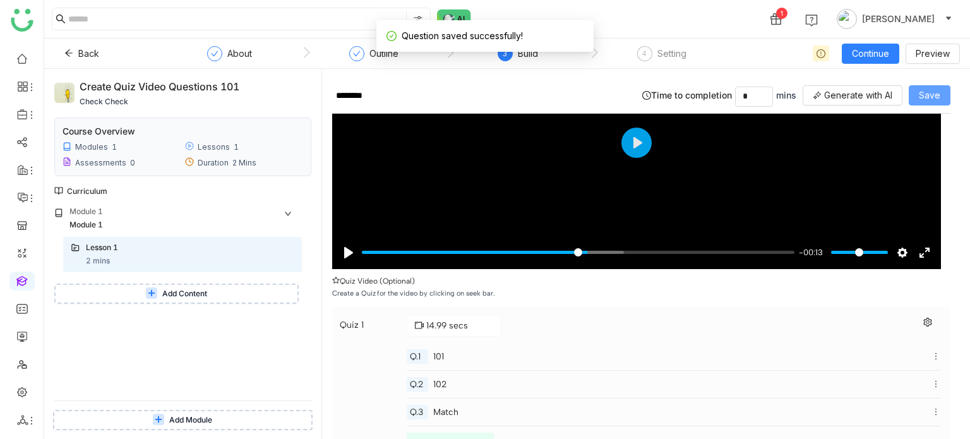
click at [935, 100] on span "Save" at bounding box center [929, 95] width 21 height 14
click at [871, 66] on div "Back About Outline 3 Build 4 Setting Continue Preview" at bounding box center [507, 54] width 926 height 30
click at [873, 59] on span "Continue" at bounding box center [870, 54] width 37 height 14
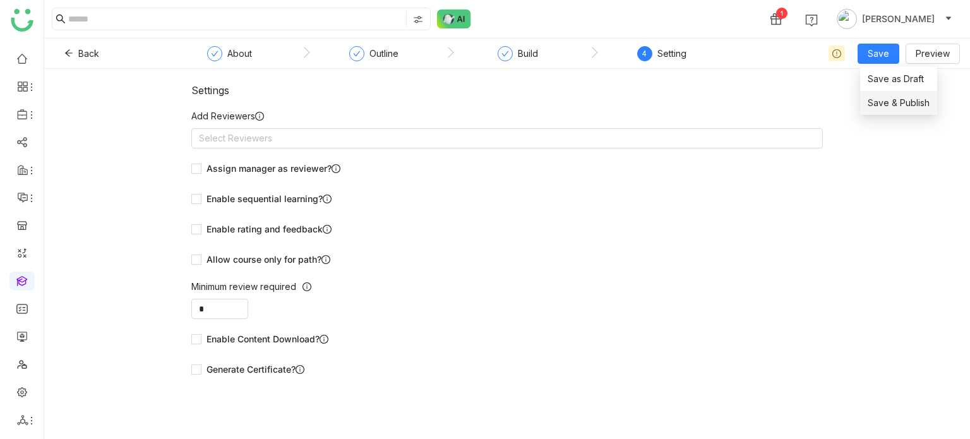
click at [885, 98] on span "Save & Publish" at bounding box center [899, 103] width 62 height 14
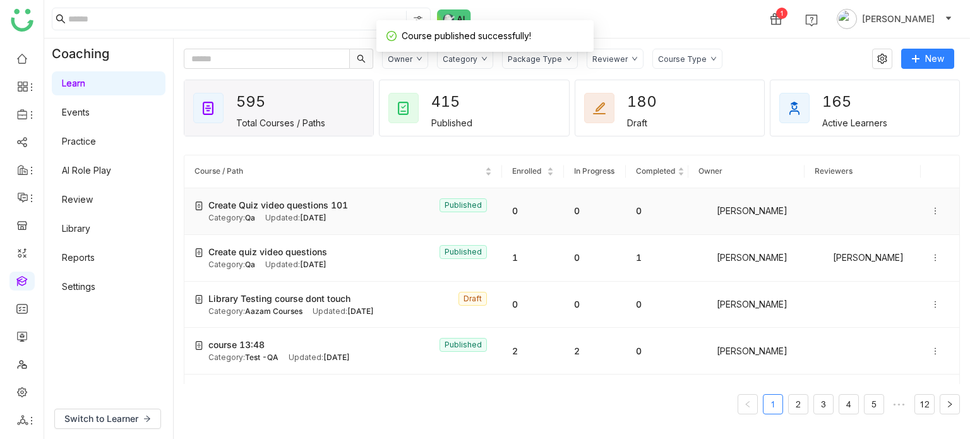
click at [931, 209] on icon at bounding box center [935, 211] width 9 height 9
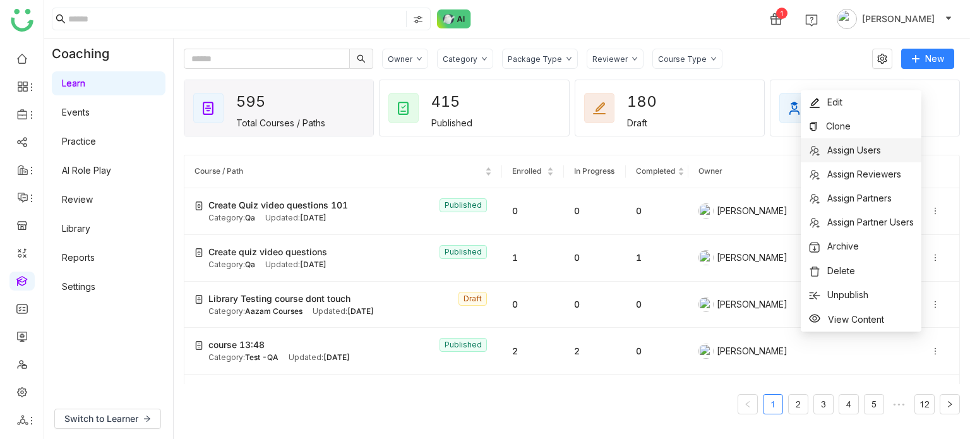
click at [905, 151] on li "Assign Users" at bounding box center [861, 150] width 121 height 24
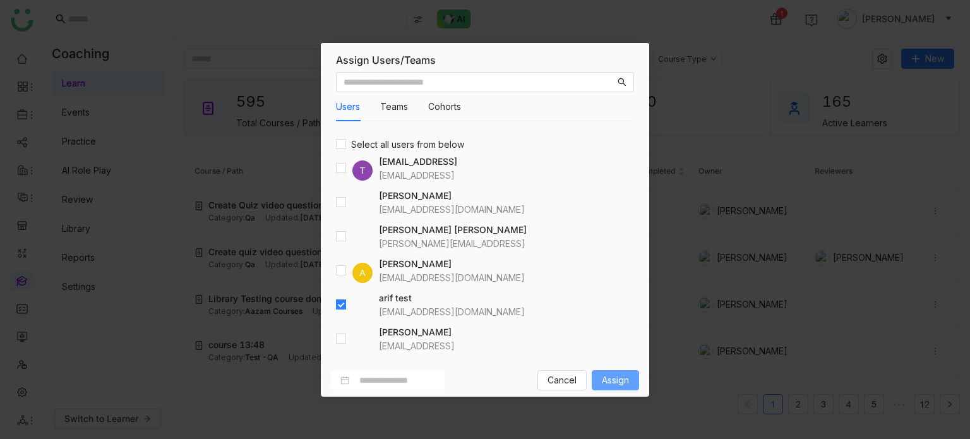
click at [635, 381] on button "Assign" at bounding box center [615, 380] width 47 height 20
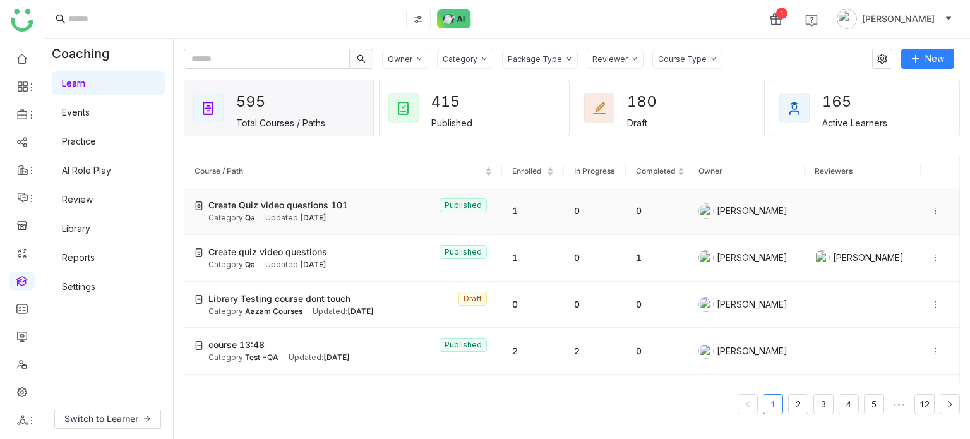
click at [402, 196] on td "Create Quiz video questions 101 Published Category: Qa Updated: Aug 12, 2025" at bounding box center [343, 211] width 318 height 47
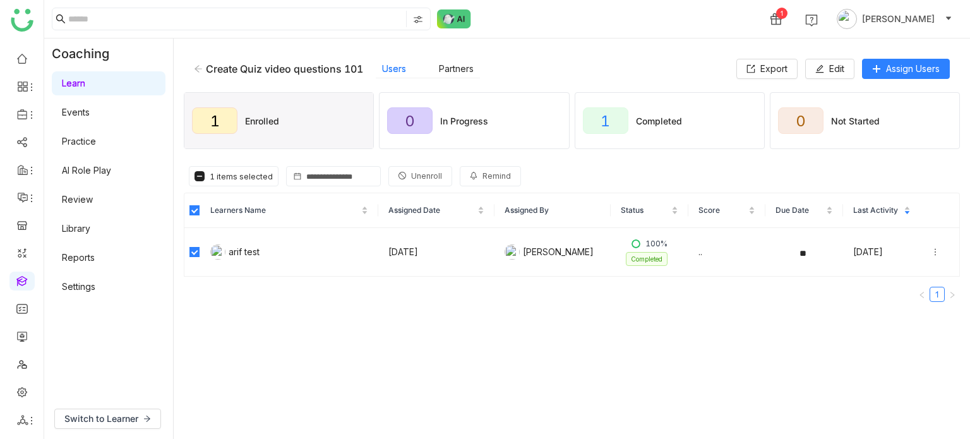
click at [412, 173] on span "Unenroll" at bounding box center [426, 177] width 31 height 12
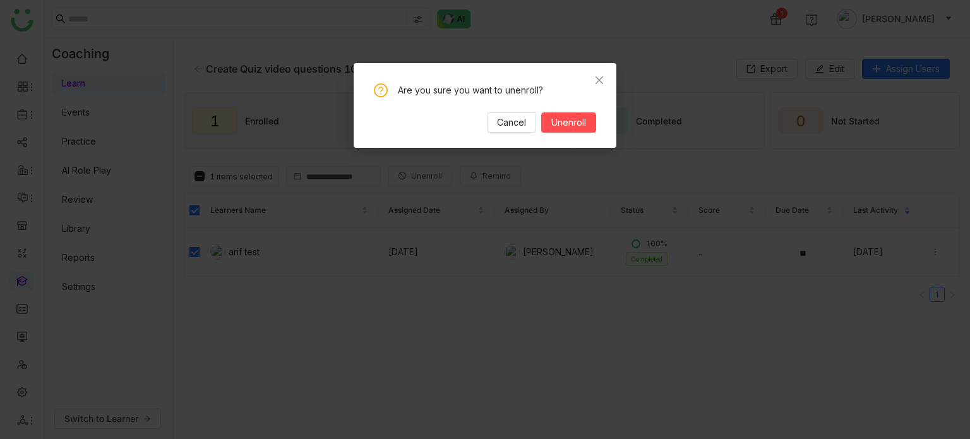
click at [592, 111] on div "Are you sure you want to unenroll? Cancel Unenroll" at bounding box center [485, 107] width 222 height 49
click at [585, 121] on span "Unenroll" at bounding box center [568, 123] width 35 height 14
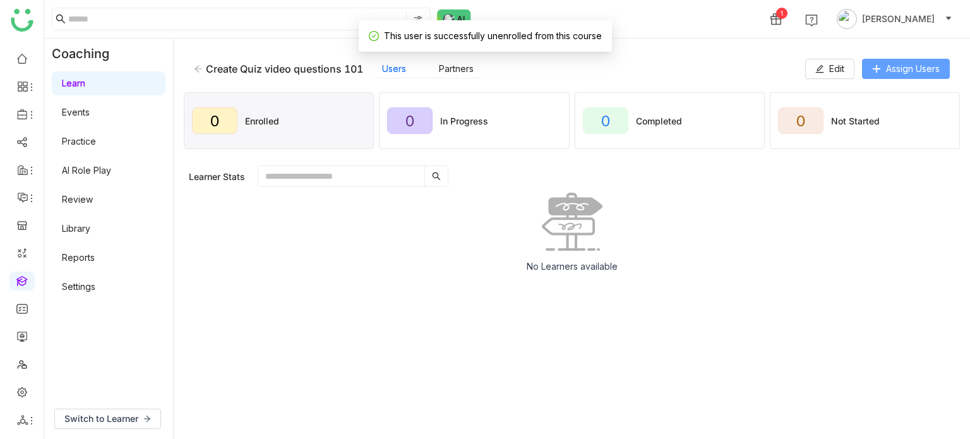
click at [904, 59] on button "Assign Users" at bounding box center [906, 69] width 88 height 20
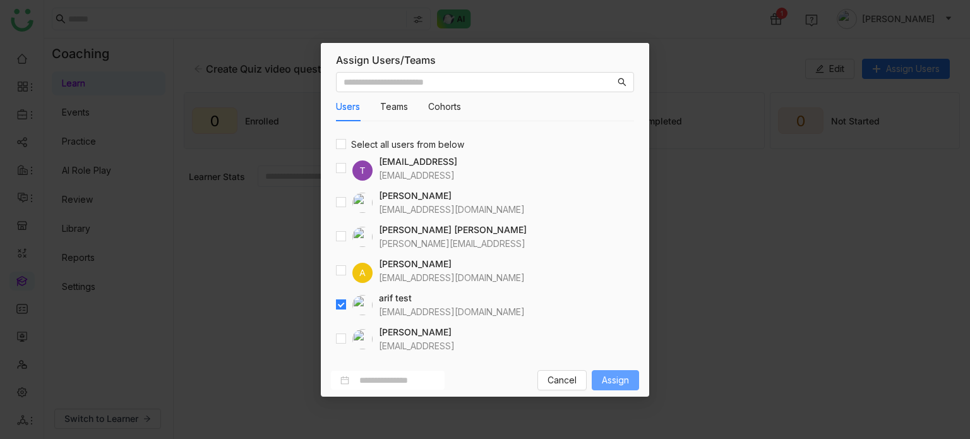
click at [620, 371] on button "Assign" at bounding box center [615, 380] width 47 height 20
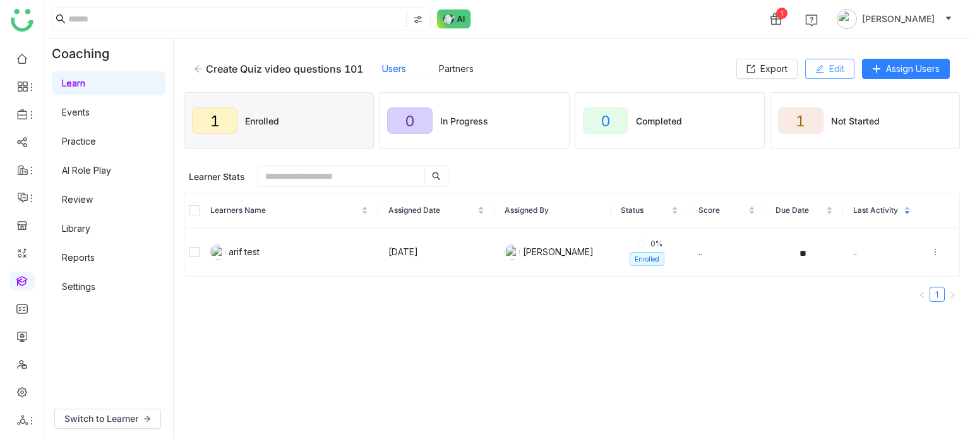
click at [843, 65] on span "Edit" at bounding box center [836, 69] width 15 height 14
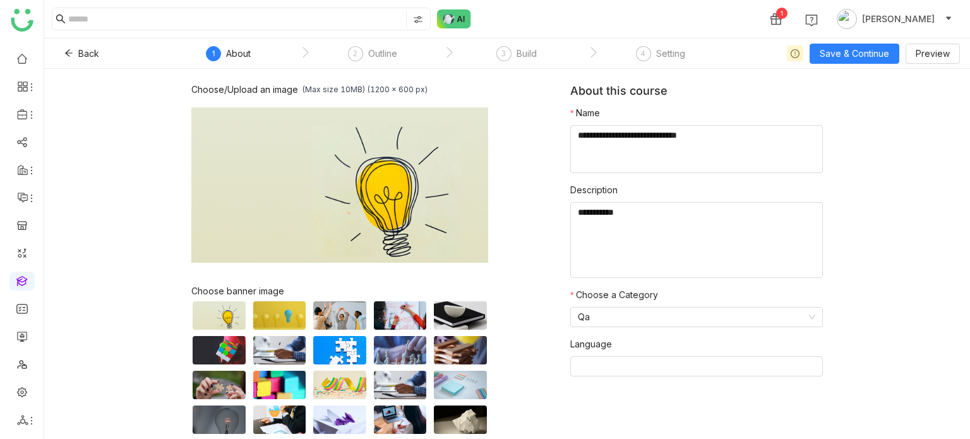
click at [543, 55] on nz-step "3 Build" at bounding box center [517, 57] width 144 height 23
click at [512, 52] on div "3 Build" at bounding box center [516, 57] width 40 height 23
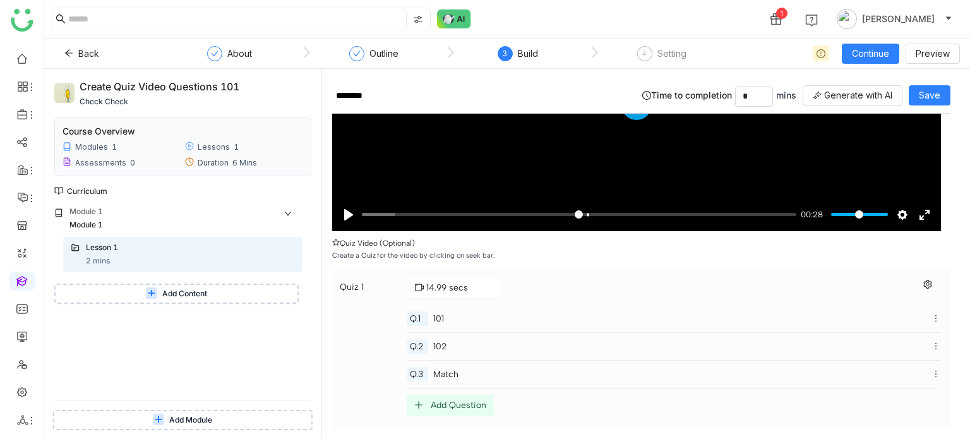
scroll to position [236, 0]
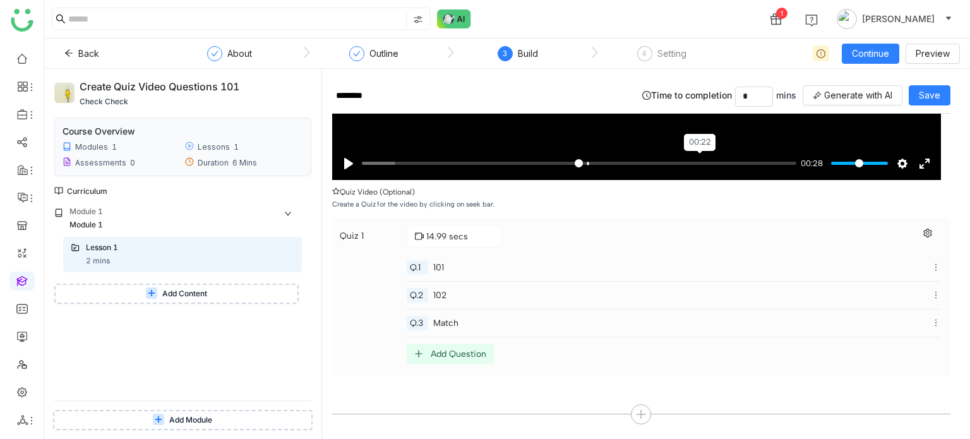
click at [700, 160] on input "Seek" at bounding box center [579, 163] width 435 height 12
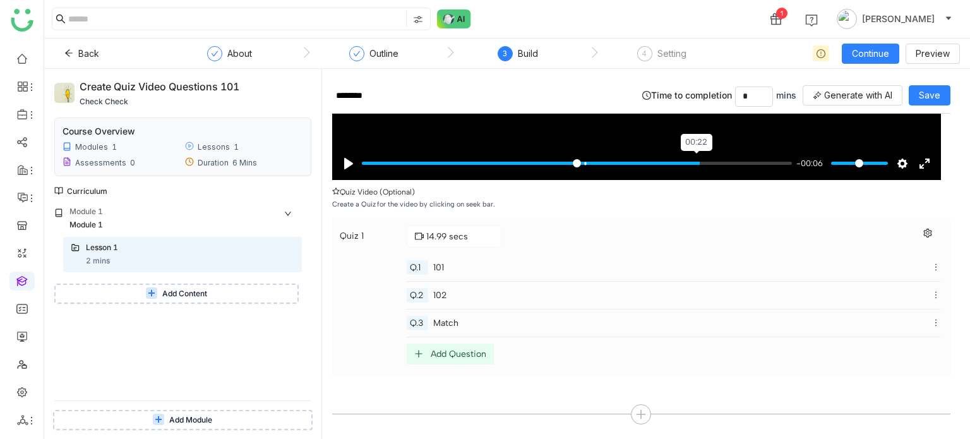
type input "*****"
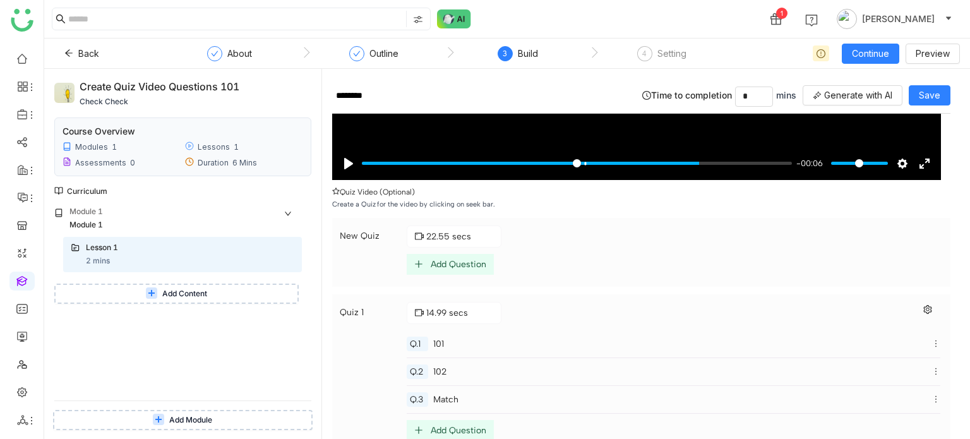
click at [460, 259] on div "Add Question" at bounding box center [459, 264] width 56 height 11
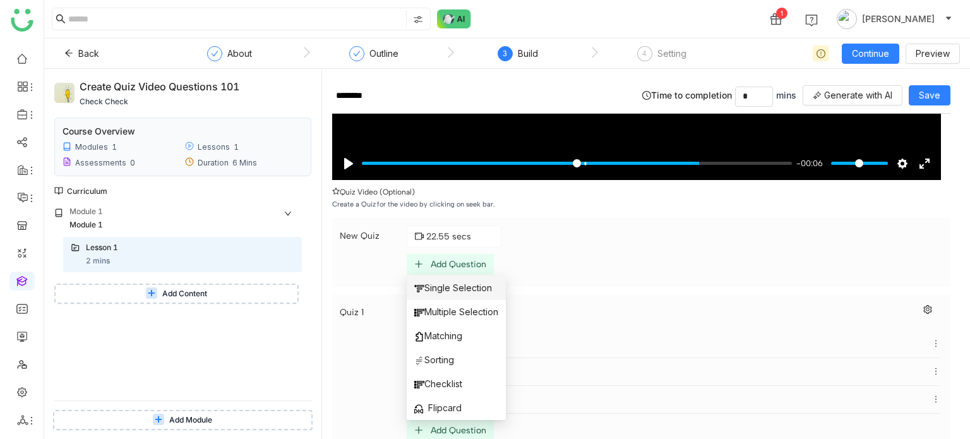
click at [464, 285] on span "Single Selection" at bounding box center [453, 288] width 78 height 14
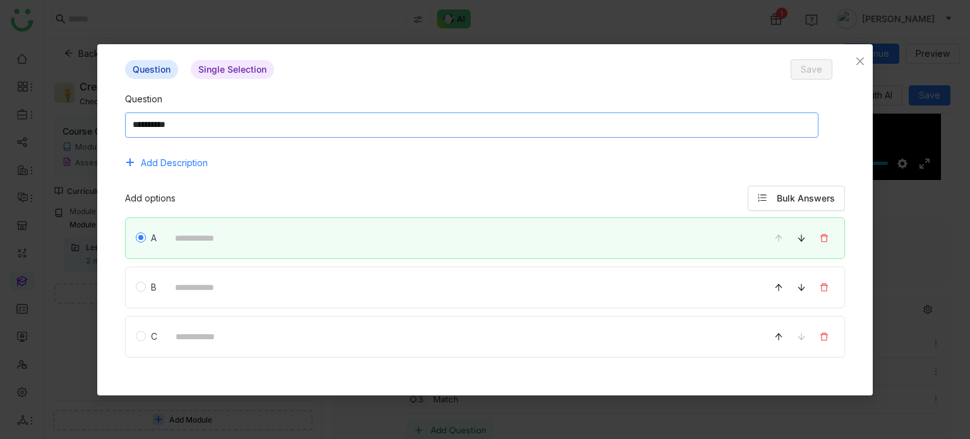
click at [469, 117] on textarea at bounding box center [471, 124] width 693 height 25
type textarea "**********"
click at [827, 207] on button "Bulk Answers" at bounding box center [796, 198] width 97 height 25
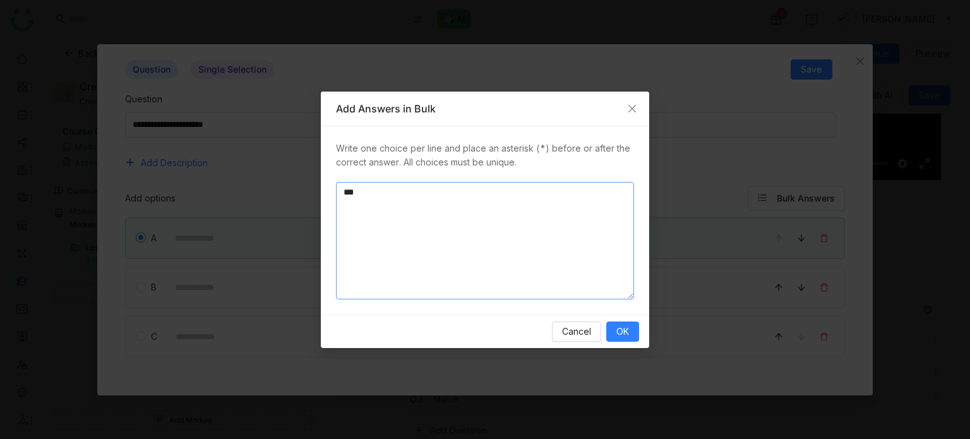
click at [470, 186] on textarea "*" at bounding box center [485, 240] width 298 height 117
type textarea "** * * *"
click at [625, 339] on button "OK" at bounding box center [622, 331] width 33 height 20
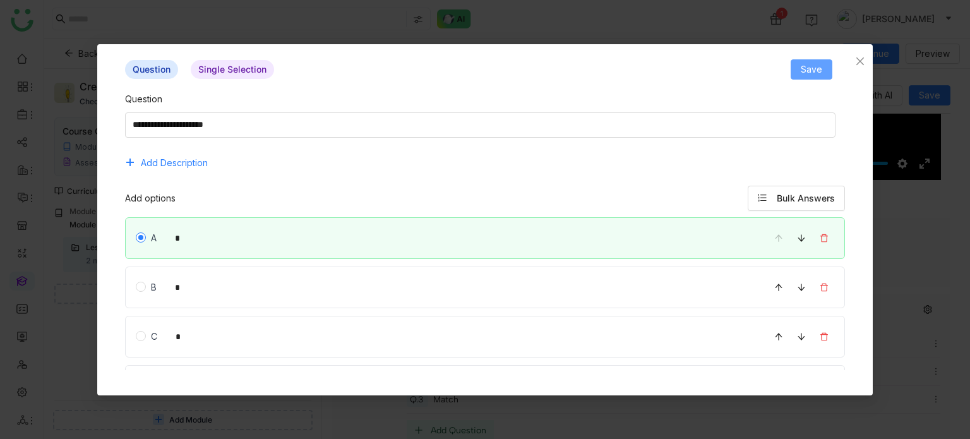
click at [793, 78] on button "Save" at bounding box center [812, 69] width 42 height 20
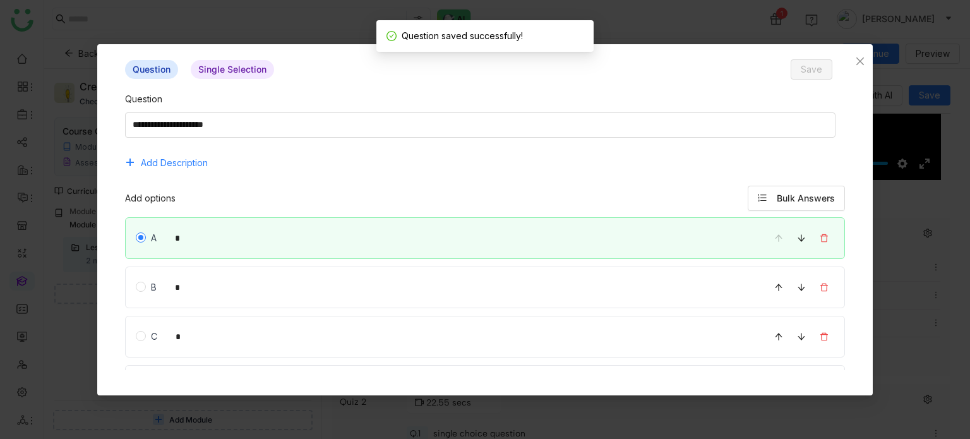
scroll to position [116, 0]
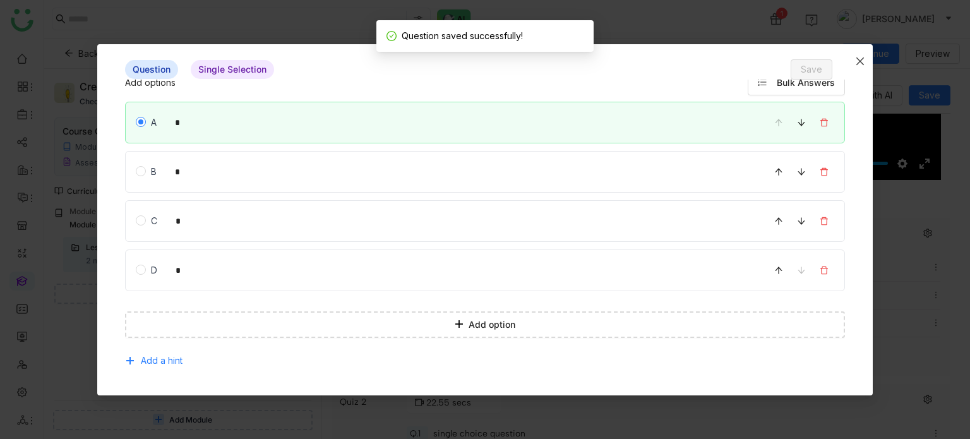
click at [858, 64] on icon "Close" at bounding box center [860, 61] width 10 height 10
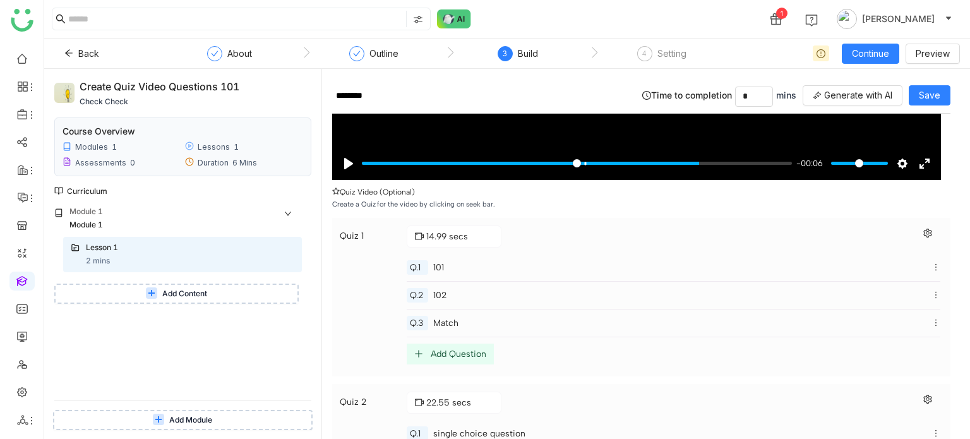
scroll to position [346, 0]
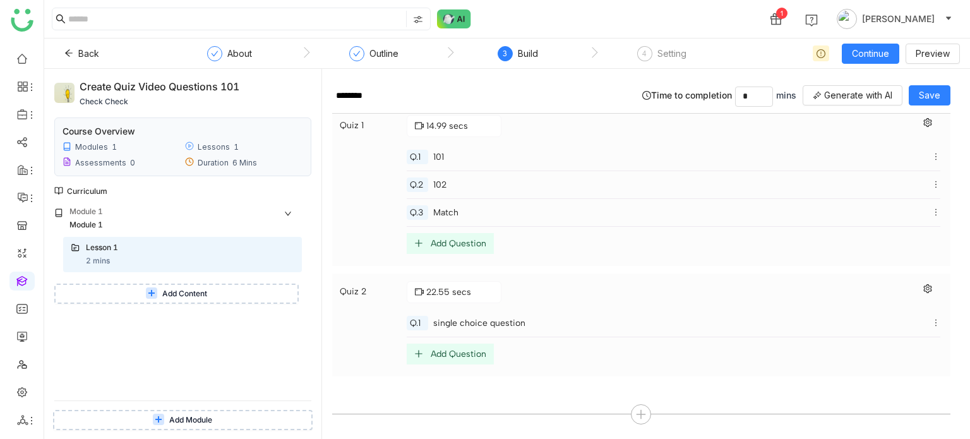
click at [451, 349] on div "Add Question" at bounding box center [459, 354] width 56 height 11
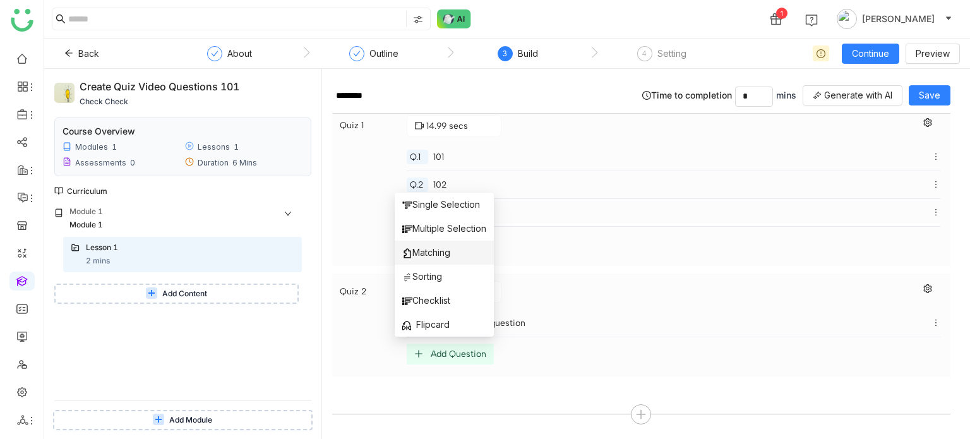
click at [447, 247] on span "Matching" at bounding box center [426, 253] width 48 height 14
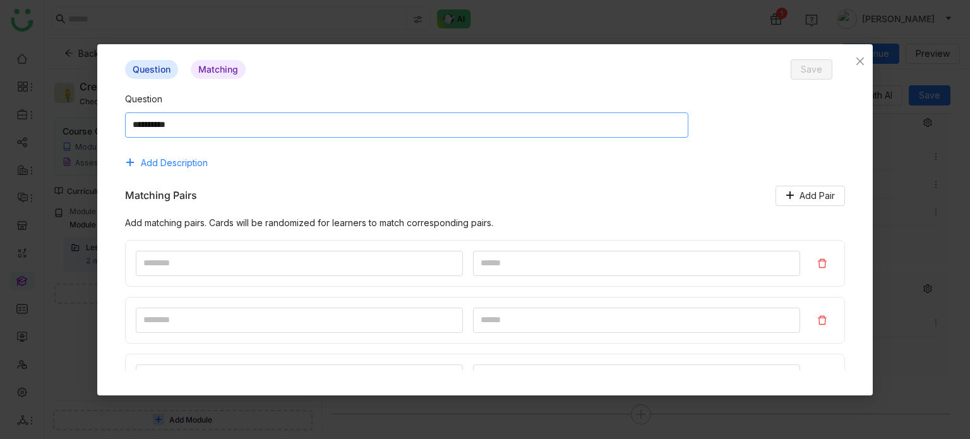
click at [442, 128] on textarea at bounding box center [407, 124] width 564 height 25
type textarea "**********"
click at [333, 263] on input at bounding box center [299, 263] width 327 height 25
type input "*"
click at [480, 259] on input at bounding box center [636, 263] width 327 height 25
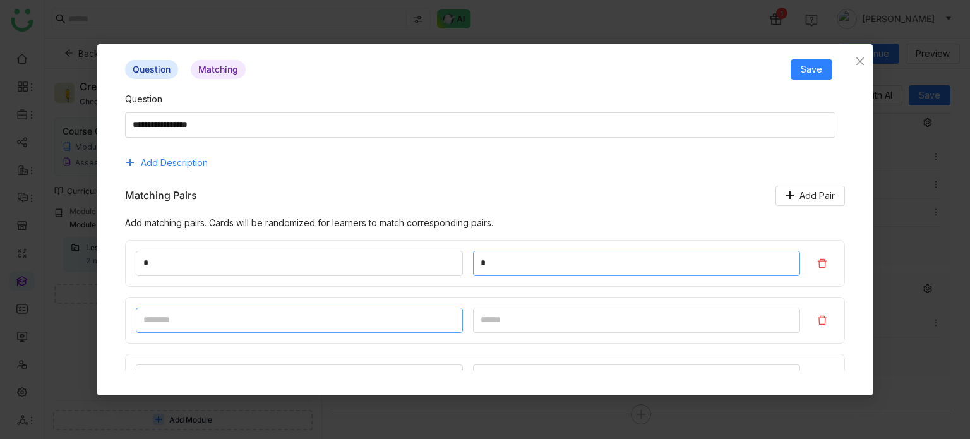
type input "*"
click at [295, 324] on input at bounding box center [299, 320] width 327 height 25
type input "*"
click at [571, 320] on input "*" at bounding box center [636, 320] width 327 height 25
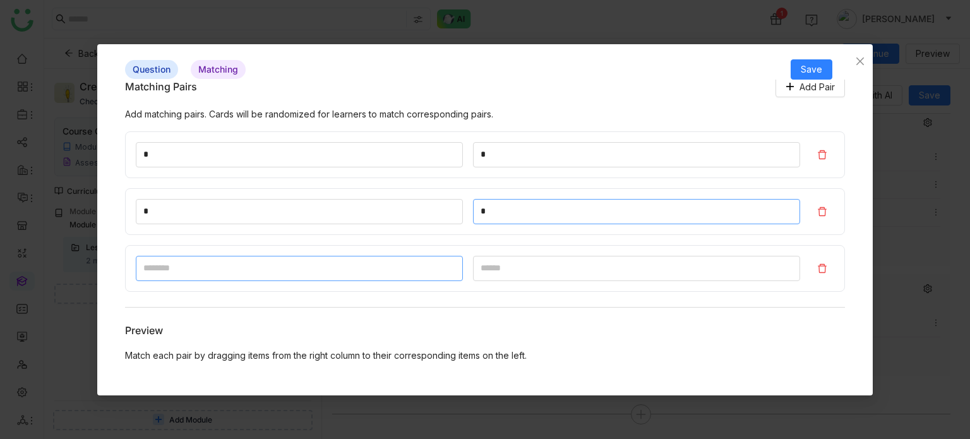
scroll to position [111, 0]
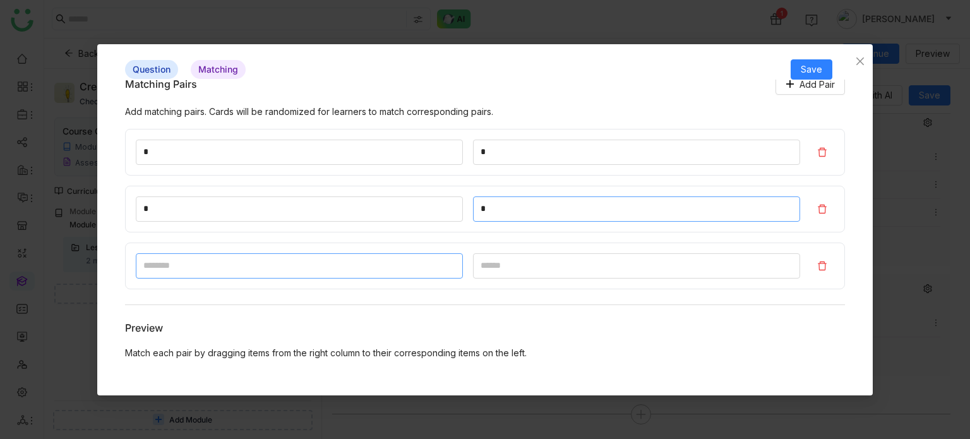
type input "*"
click at [315, 267] on input at bounding box center [299, 265] width 327 height 25
type input "*"
click at [560, 270] on input at bounding box center [636, 265] width 327 height 25
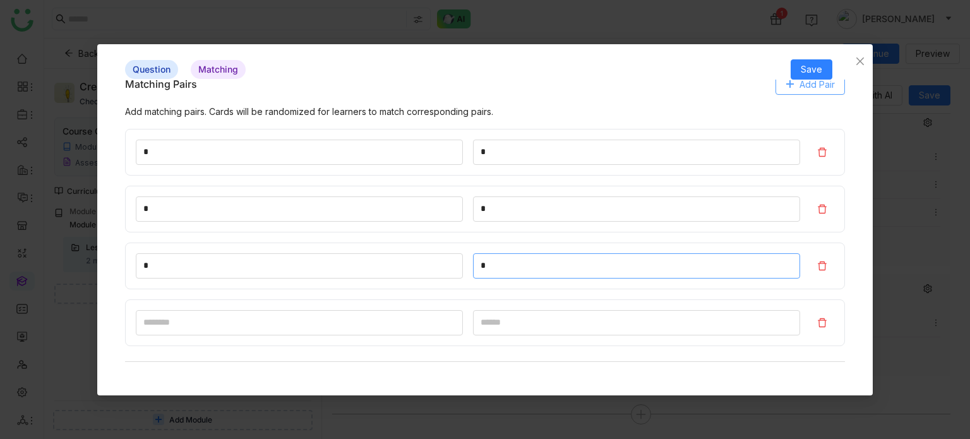
scroll to position [0, 0]
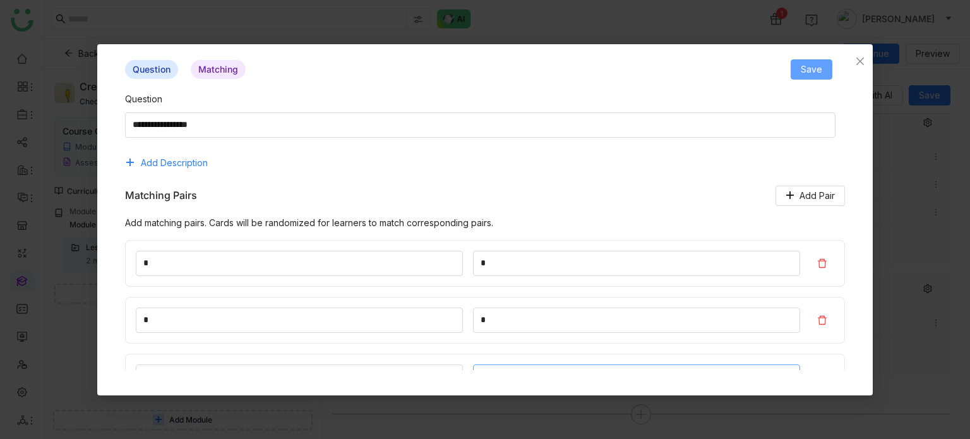
type input "*"
click at [808, 63] on span "Save" at bounding box center [811, 70] width 21 height 14
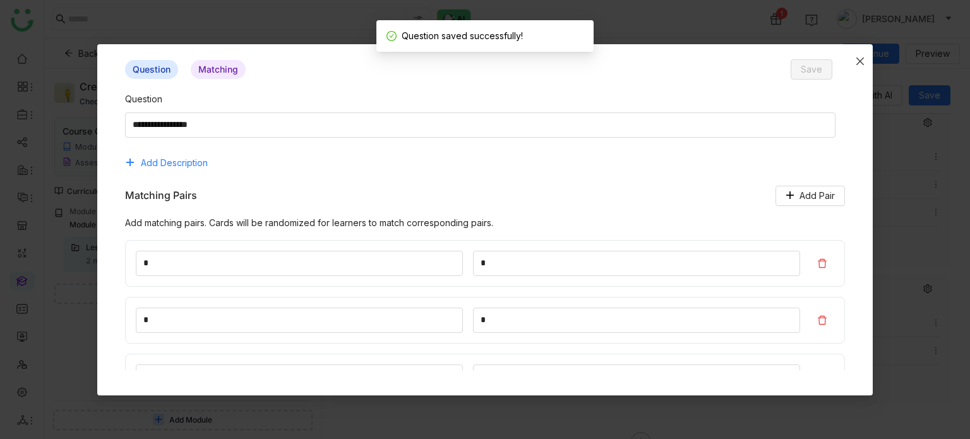
click at [871, 56] on nz-modal-container "Question Matching Save Question Add Description Matching Pairs Add Pair Add mat…" at bounding box center [485, 219] width 970 height 439
click at [860, 58] on icon "Close" at bounding box center [860, 61] width 10 height 10
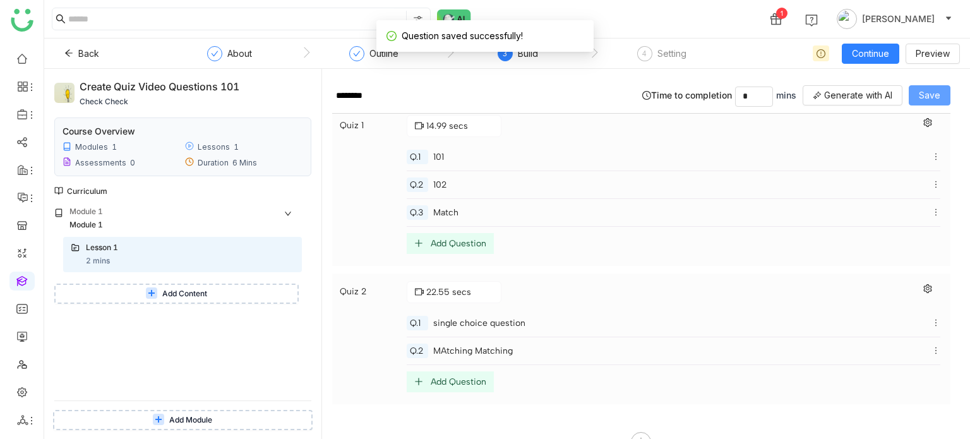
click at [922, 98] on span "Save" at bounding box center [929, 95] width 21 height 14
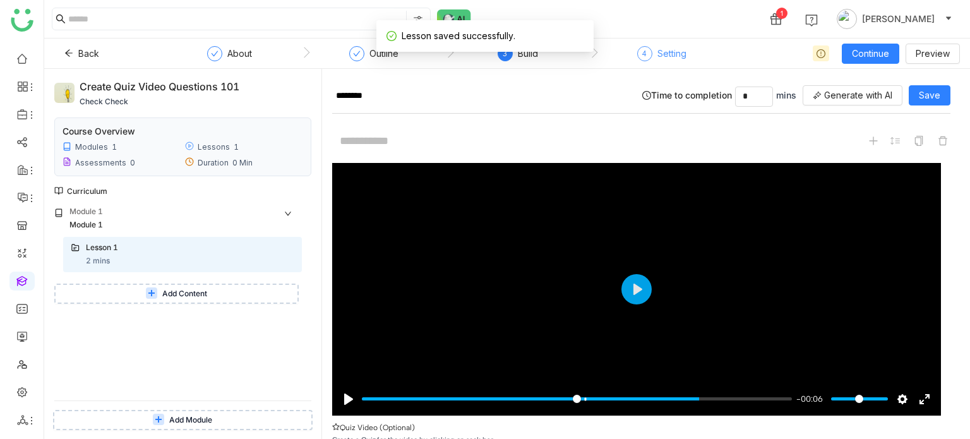
click at [667, 48] on div "Setting" at bounding box center [671, 53] width 29 height 15
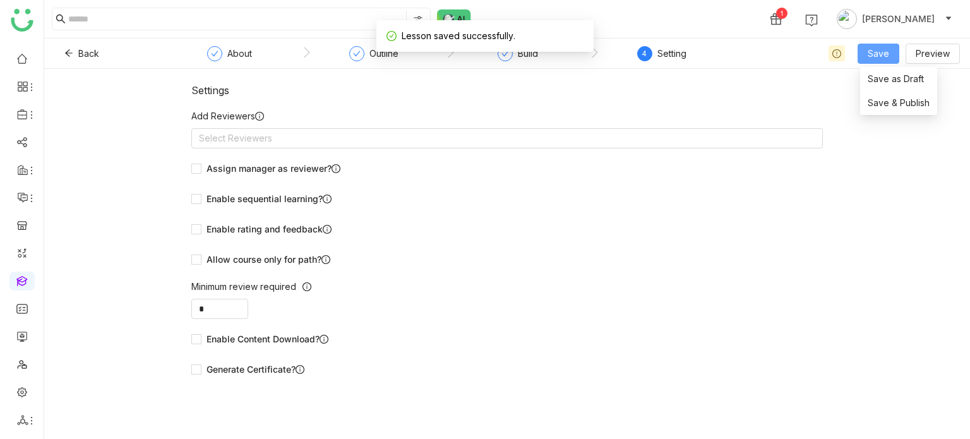
click at [887, 49] on span "Save" at bounding box center [878, 54] width 21 height 14
click at [885, 96] on span "Save & Publish" at bounding box center [899, 103] width 62 height 14
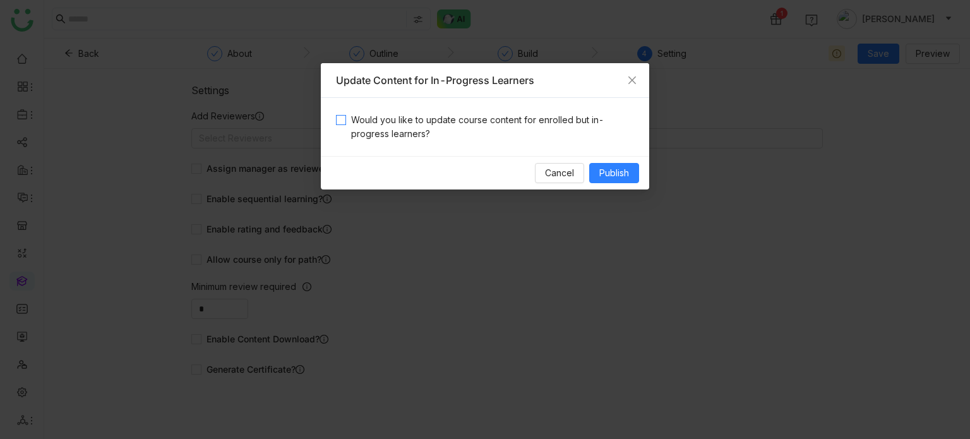
click at [582, 116] on span "Would you like to update course content for enrolled but in-progress learners?" at bounding box center [490, 127] width 288 height 28
click at [646, 190] on nz-modal-container "Update Content for In-Progress Learners Would you like to update course content…" at bounding box center [485, 219] width 970 height 439
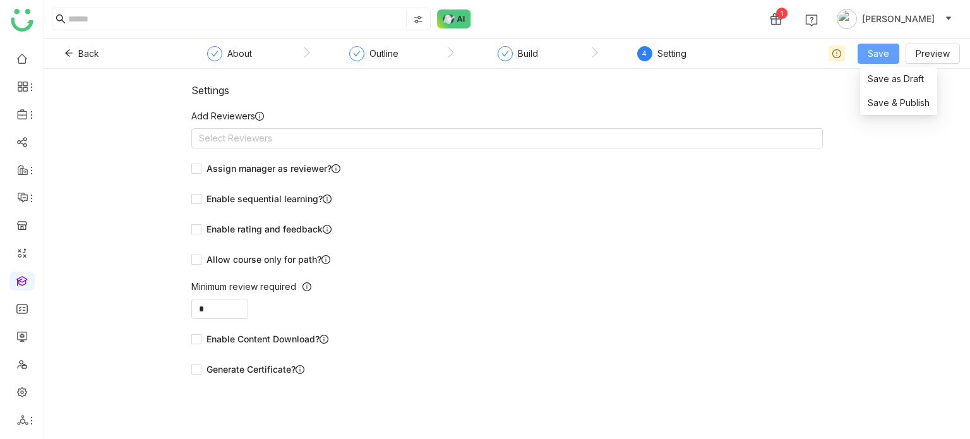
drag, startPoint x: 873, startPoint y: 50, endPoint x: 769, endPoint y: 107, distance: 119.3
click at [873, 51] on span "Save" at bounding box center [878, 54] width 21 height 14
click at [882, 95] on li "Save & Publish" at bounding box center [898, 103] width 77 height 24
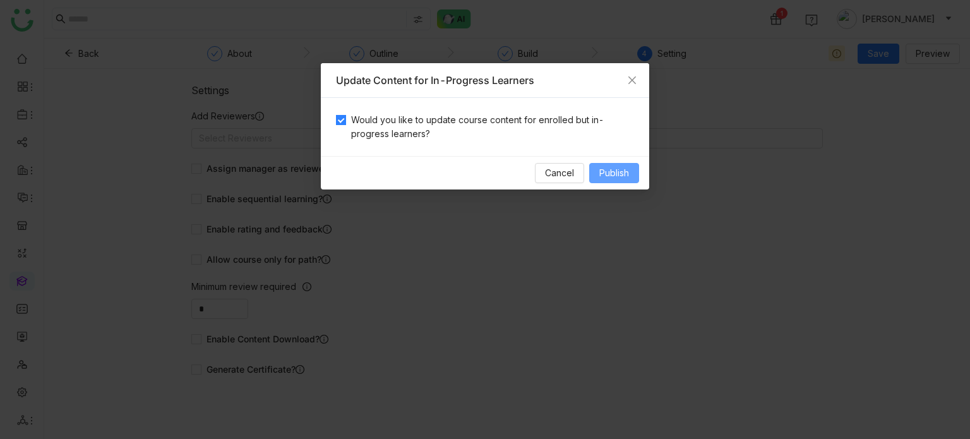
click at [634, 179] on button "Publish" at bounding box center [614, 173] width 50 height 20
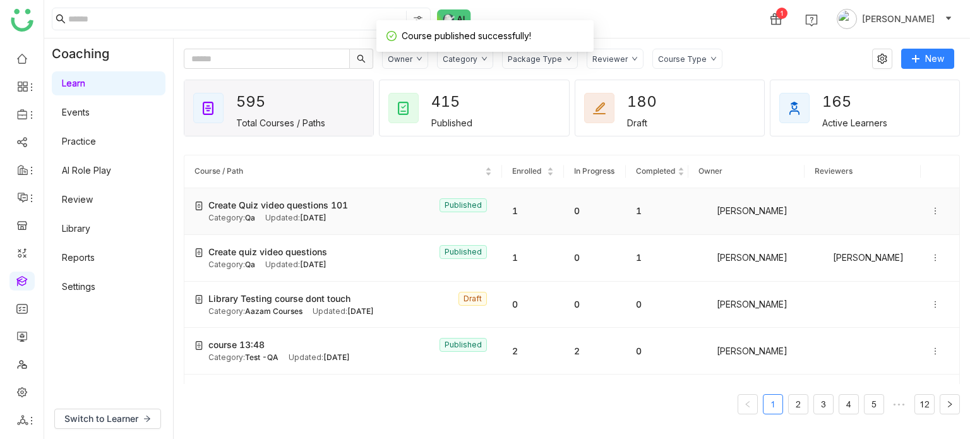
click at [522, 207] on td "1" at bounding box center [533, 211] width 62 height 47
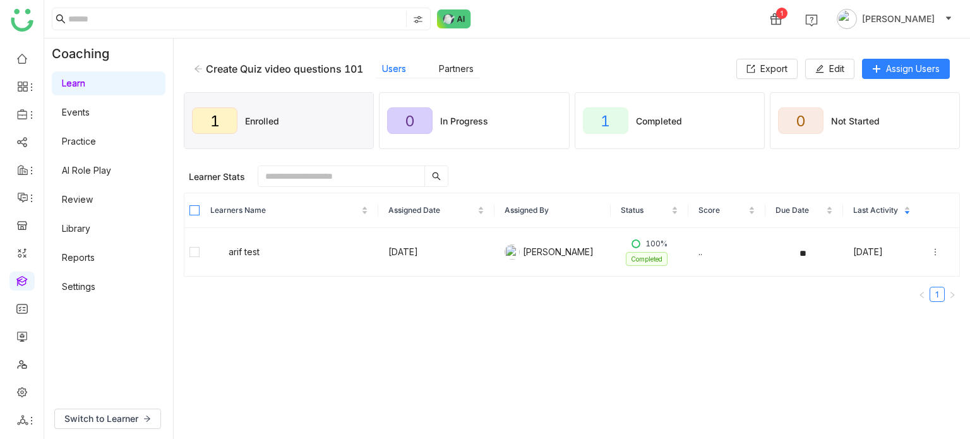
click at [195, 203] on label at bounding box center [194, 210] width 10 height 14
click at [931, 248] on icon at bounding box center [935, 252] width 9 height 9
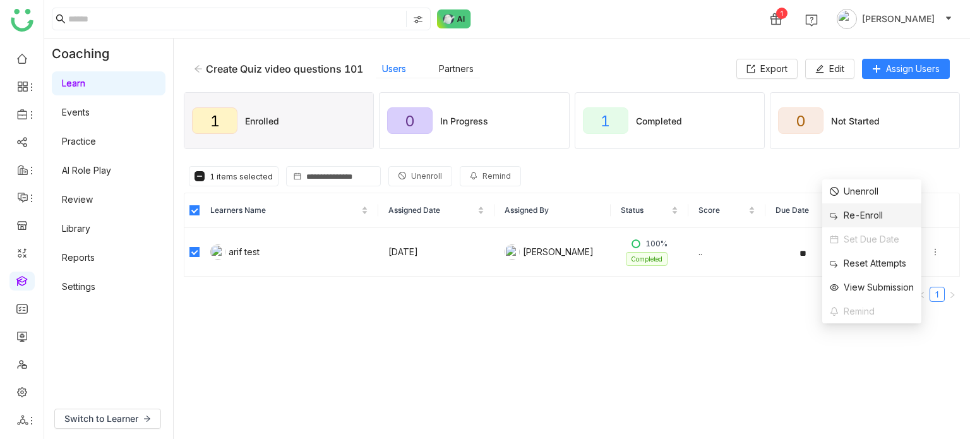
click at [897, 207] on li "Re-Enroll" at bounding box center [871, 215] width 99 height 24
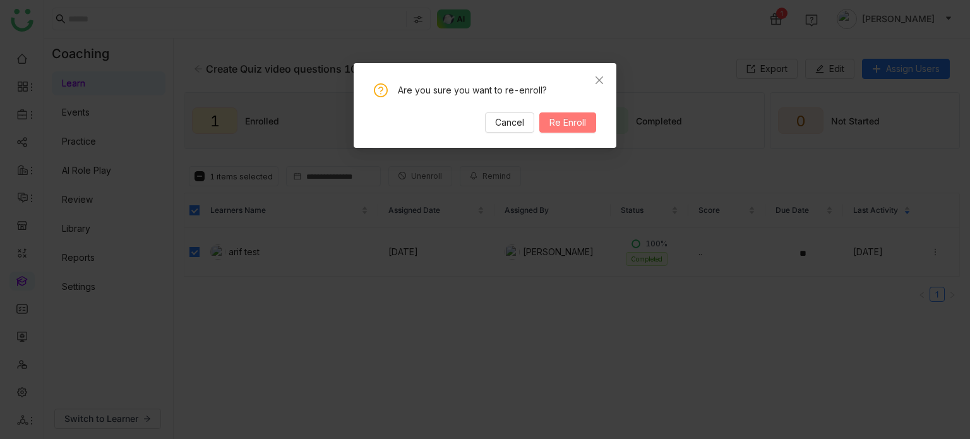
click at [580, 125] on span "Re Enroll" at bounding box center [567, 123] width 37 height 14
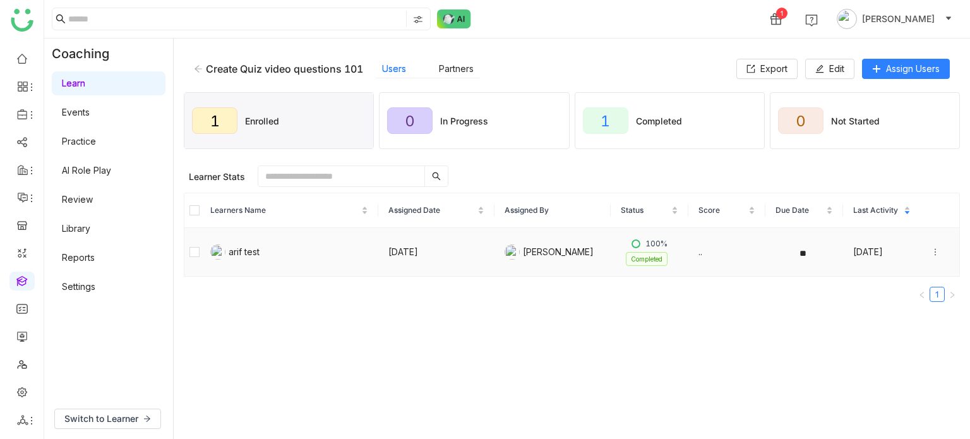
click at [931, 252] on icon at bounding box center [935, 252] width 9 height 9
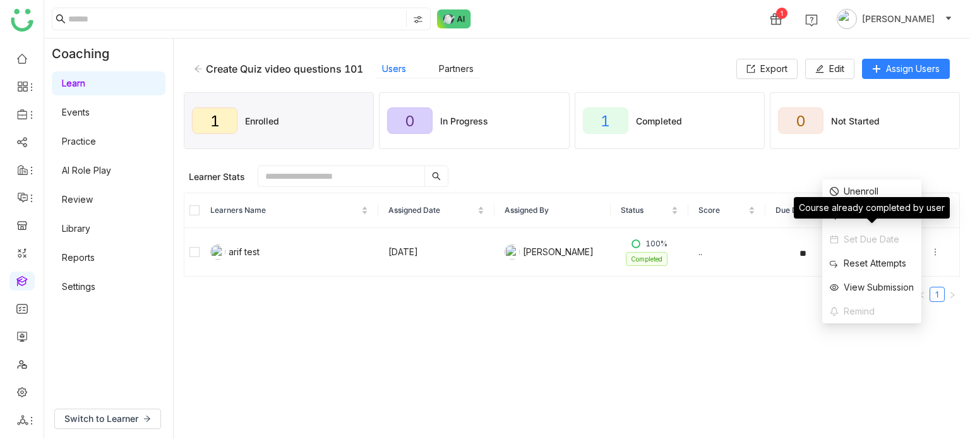
click at [893, 216] on div "Course already completed by user" at bounding box center [872, 207] width 156 height 21
click at [868, 217] on div "Re-Enroll" at bounding box center [856, 215] width 53 height 14
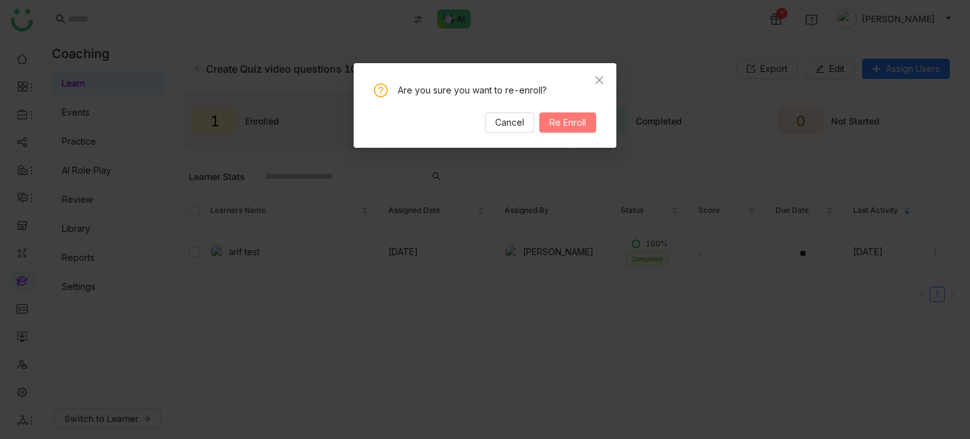
click at [560, 112] on button "Re Enroll" at bounding box center [567, 122] width 57 height 20
